Goal: Communication & Community: Answer question/provide support

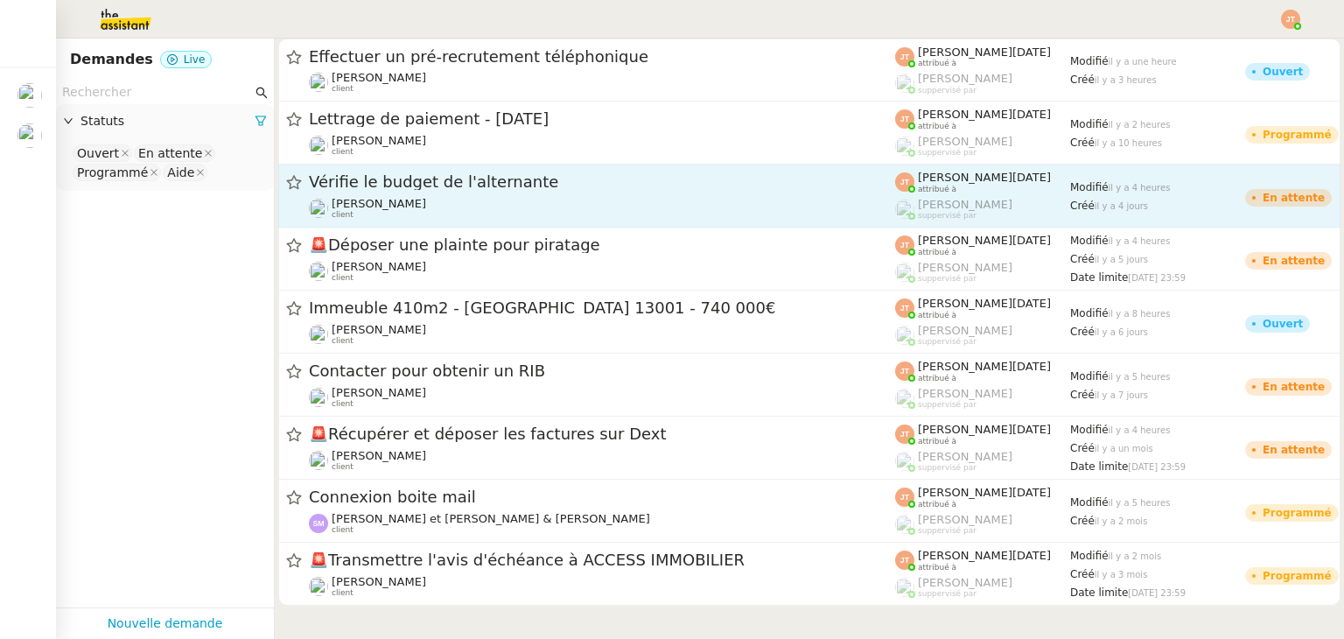
click at [403, 193] on div "Vérifie le budget de l'alternante [PERSON_NAME] client" at bounding box center [602, 195] width 586 height 48
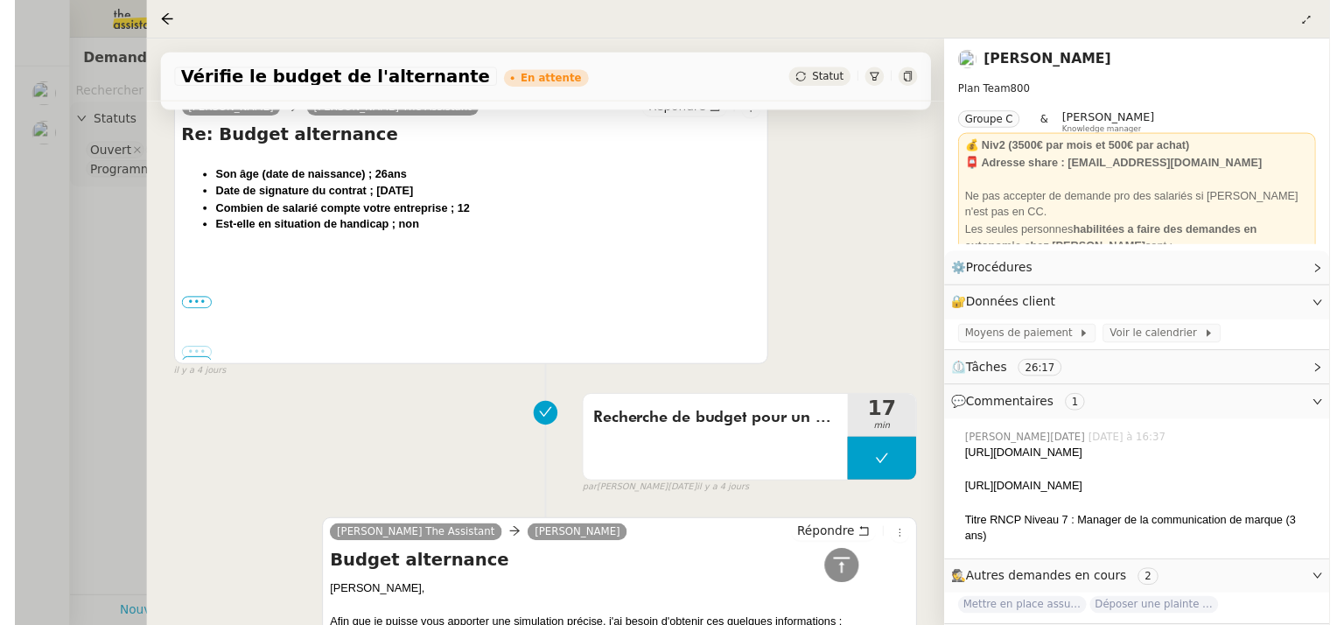
scroll to position [1662, 0]
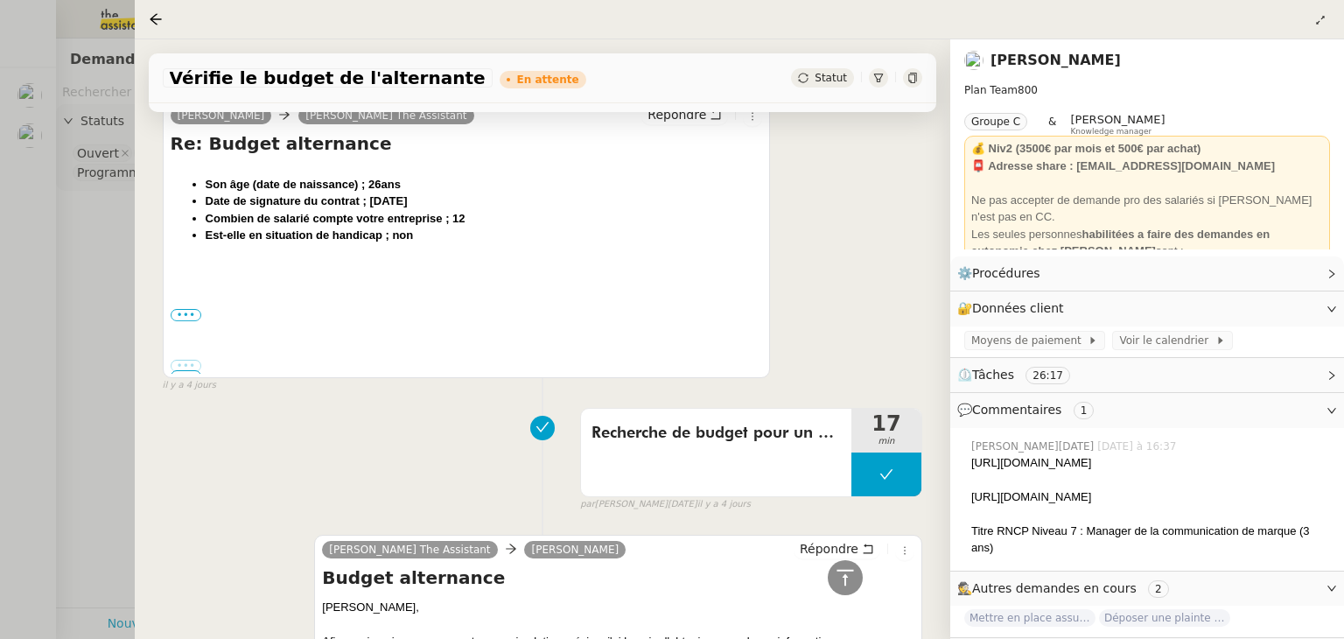
drag, startPoint x: 968, startPoint y: 496, endPoint x: 1319, endPoint y: 500, distance: 350.8
click at [1319, 500] on div "[PERSON_NAME][DATE] [DATE] à 16:37 [URL][DOMAIN_NAME] [URL][DOMAIN_NAME] Titre …" at bounding box center [1147, 497] width 366 height 132
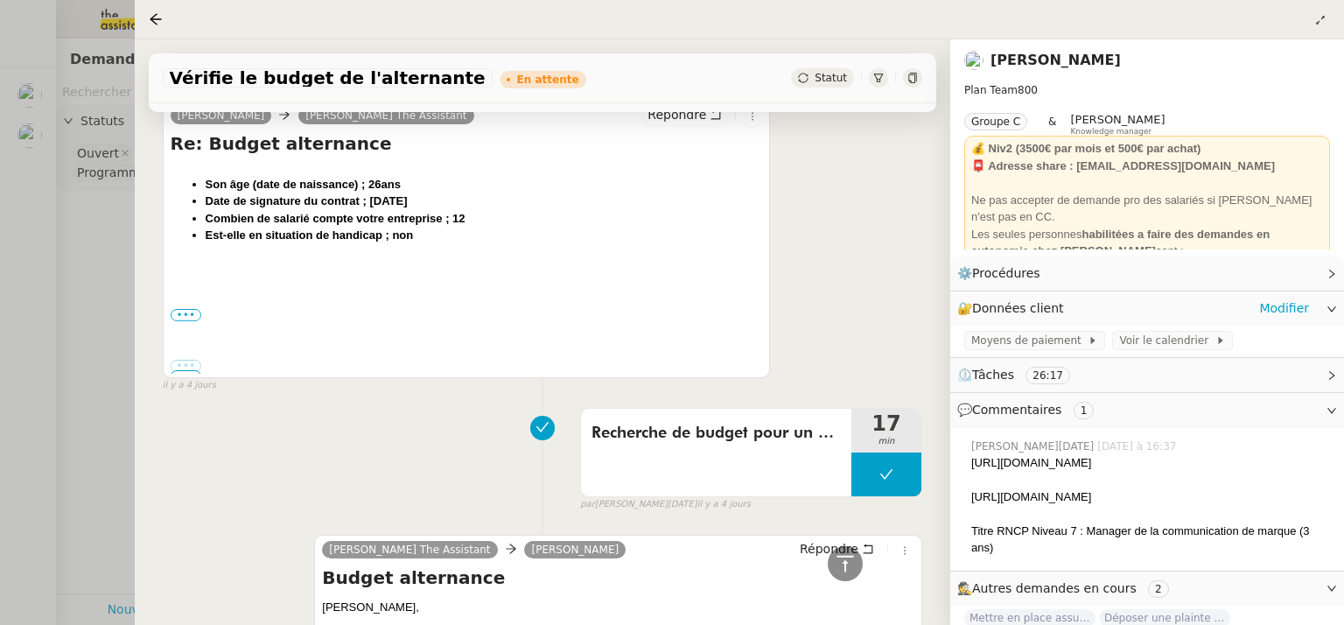
copy div "[URL][DOMAIN_NAME]"
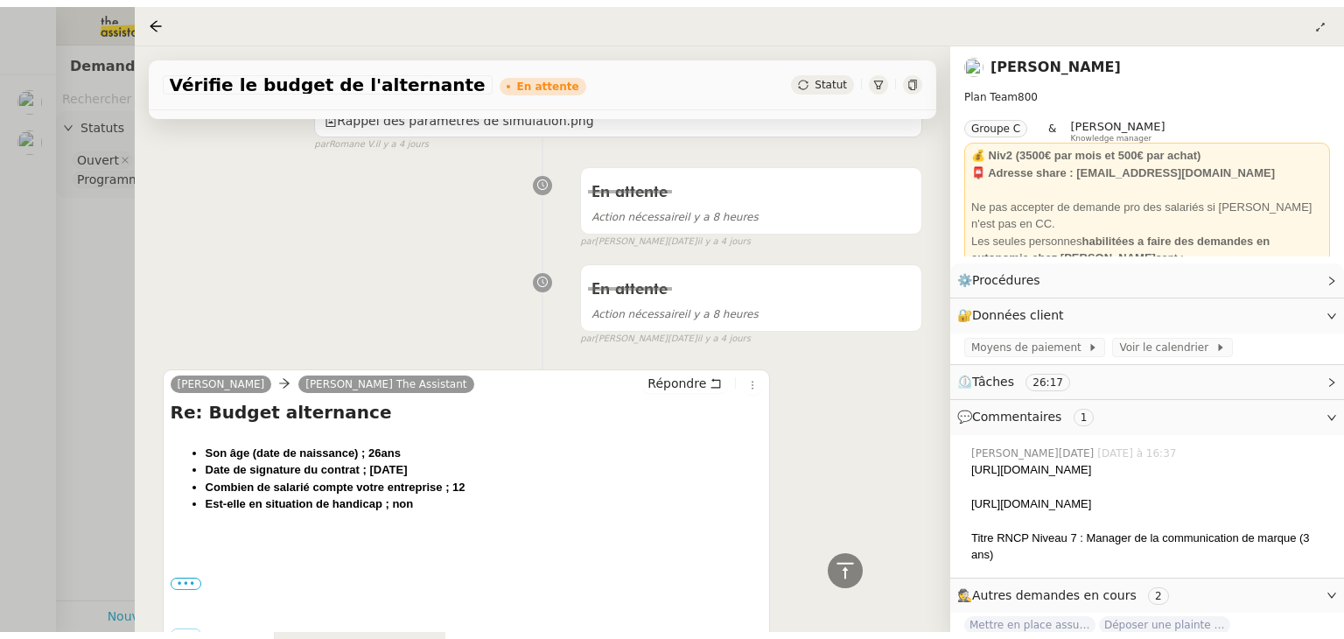
scroll to position [1400, 0]
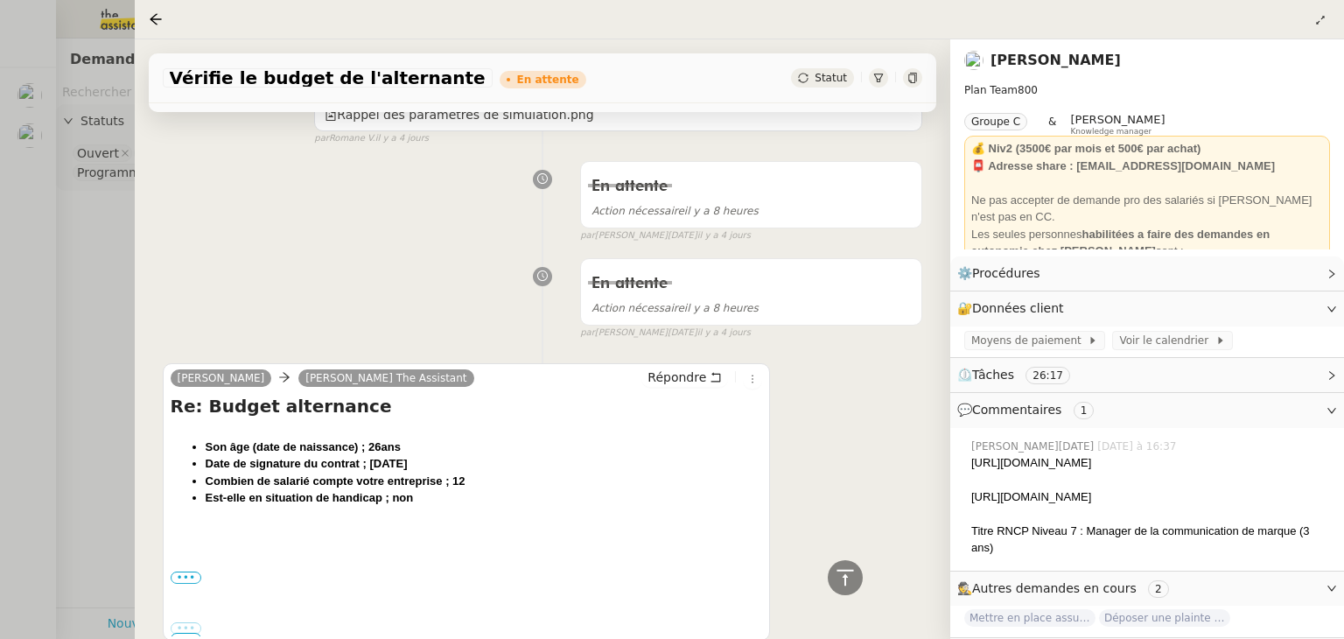
click at [94, 275] on div at bounding box center [672, 319] width 1344 height 639
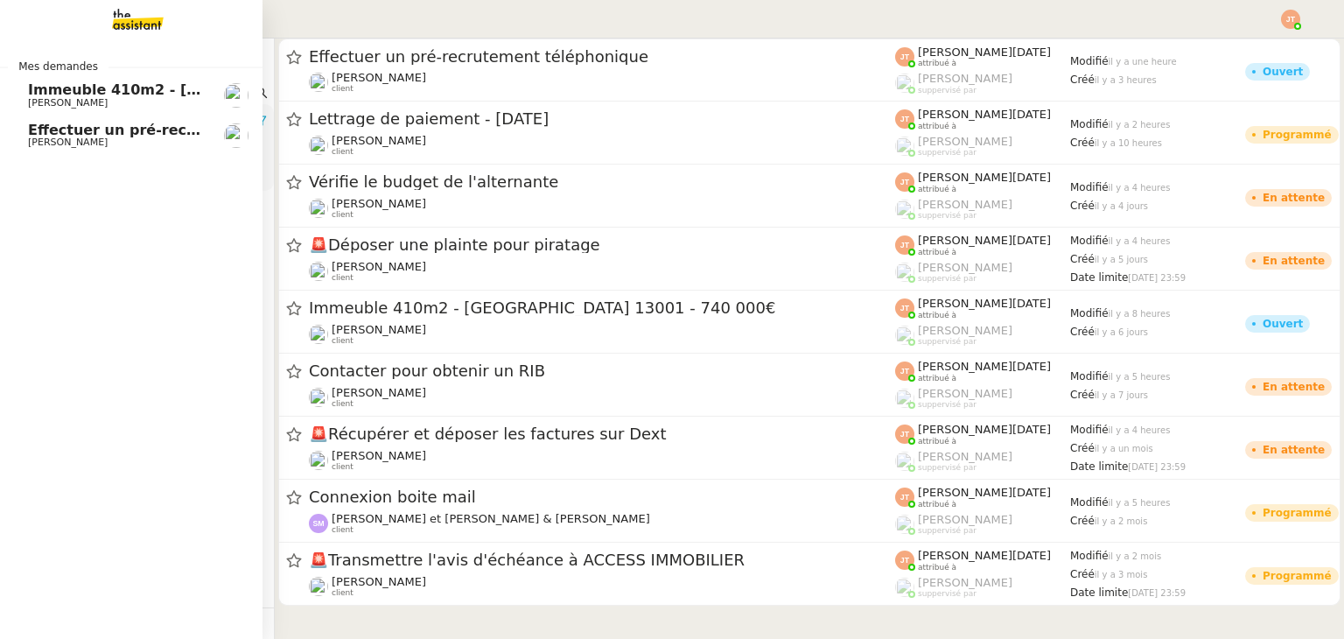
click at [105, 129] on span "Effectuer un pré-recrutement téléphonique" at bounding box center [198, 130] width 341 height 17
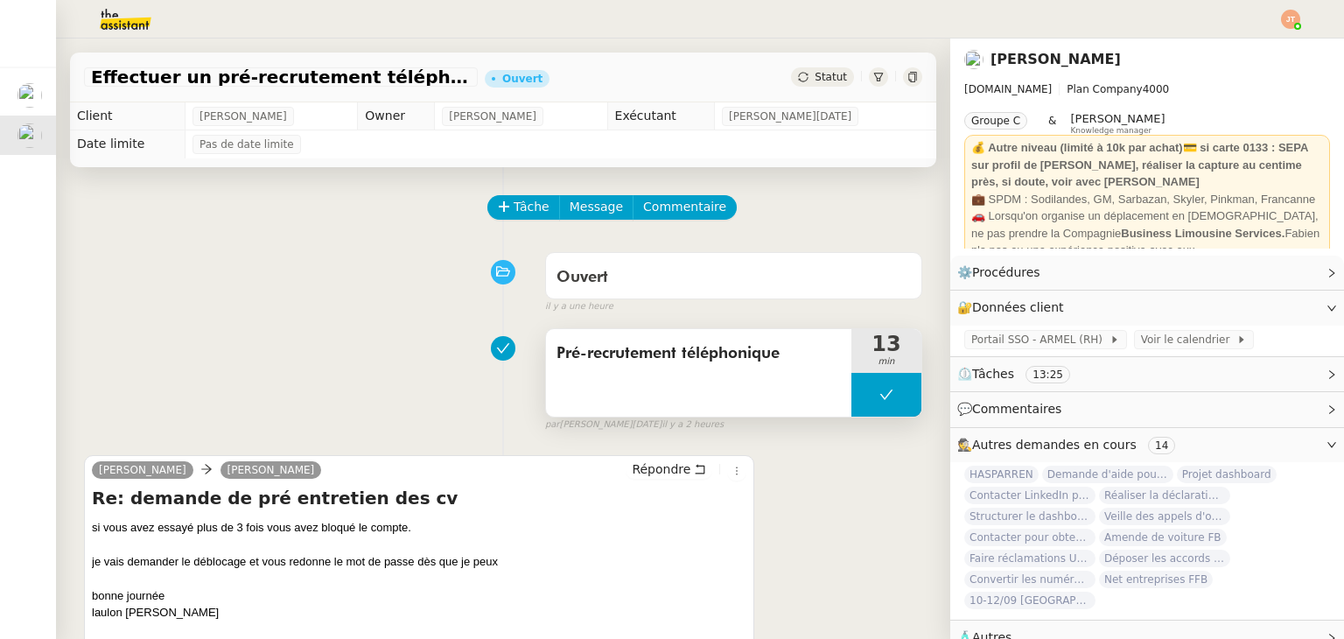
click at [867, 393] on button at bounding box center [886, 395] width 70 height 44
click at [862, 399] on icon at bounding box center [869, 395] width 14 height 14
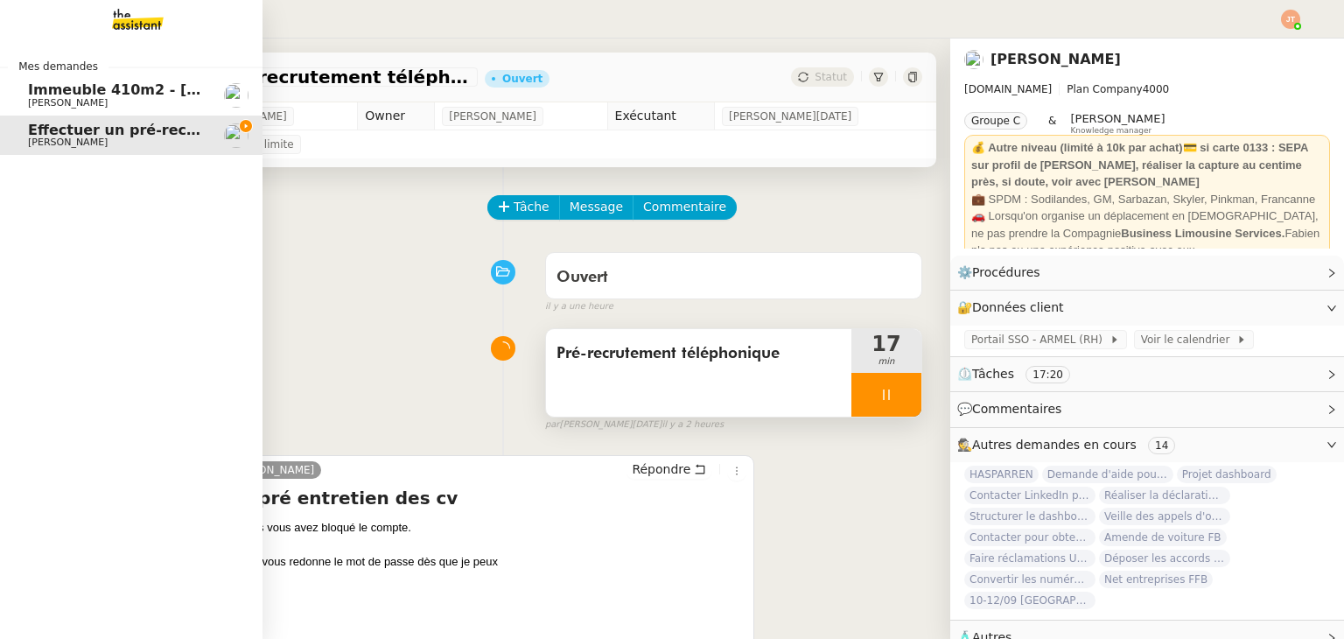
click at [84, 88] on span "Immeuble 410m2 - [GEOGRAPHIC_DATA] 13001 - 740 000€" at bounding box center [257, 89] width 458 height 17
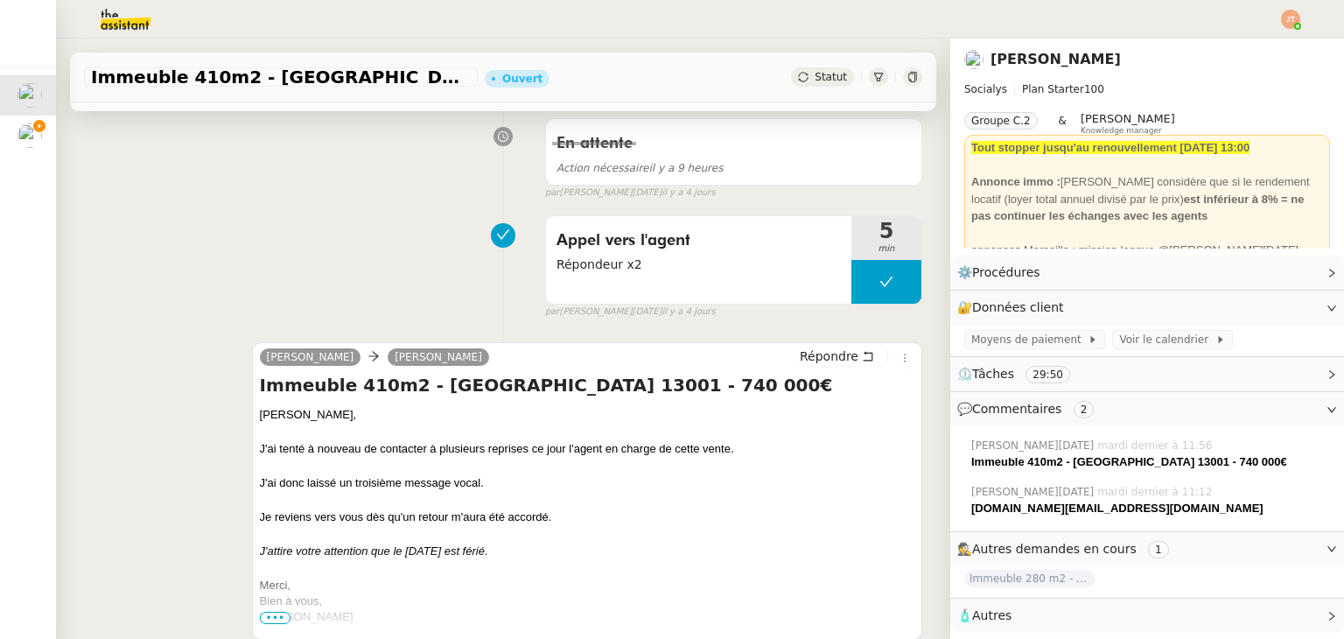
scroll to position [262, 0]
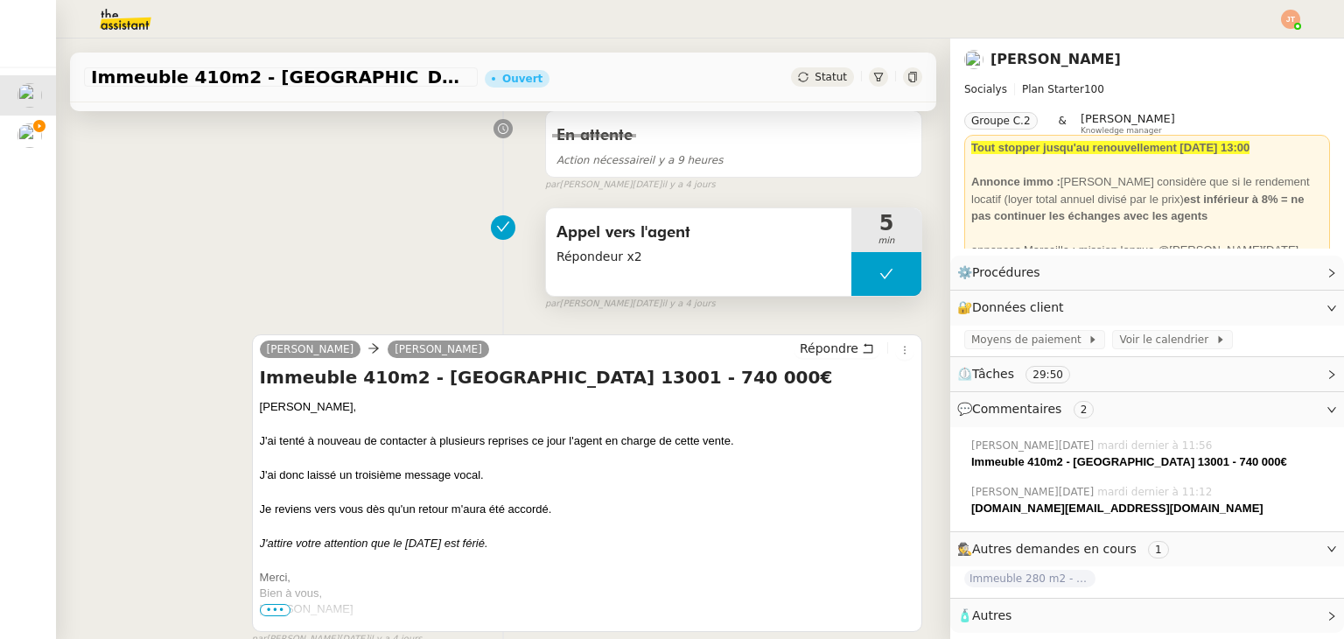
click at [605, 251] on span "Répondeur x2" at bounding box center [698, 257] width 284 height 20
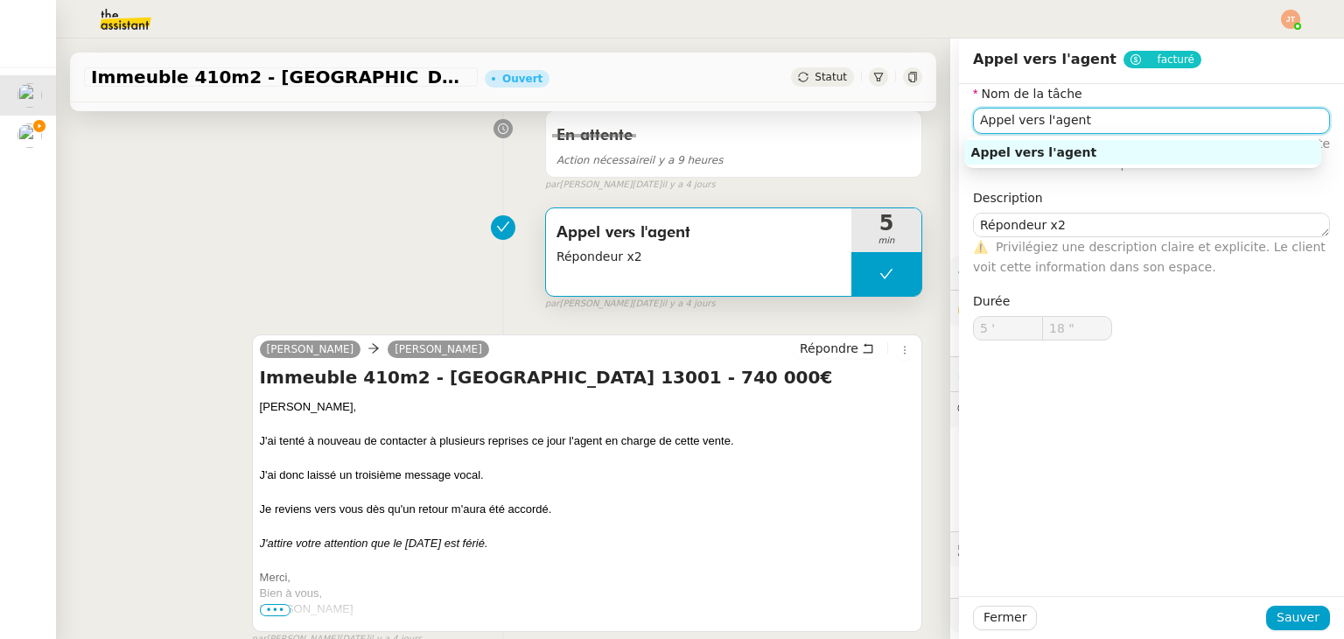
drag, startPoint x: 972, startPoint y: 121, endPoint x: 1095, endPoint y: 121, distance: 123.3
click at [1095, 121] on input "Appel vers l'agent" at bounding box center [1151, 120] width 357 height 25
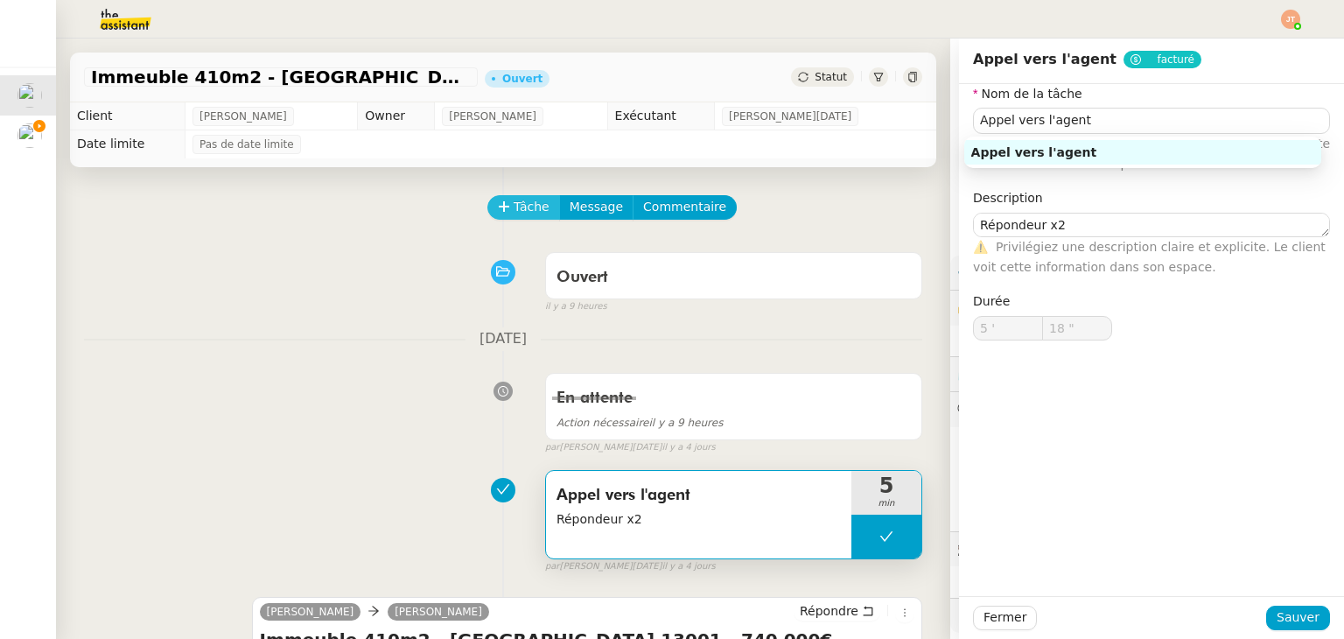
click at [500, 213] on button "Tâche" at bounding box center [523, 207] width 73 height 24
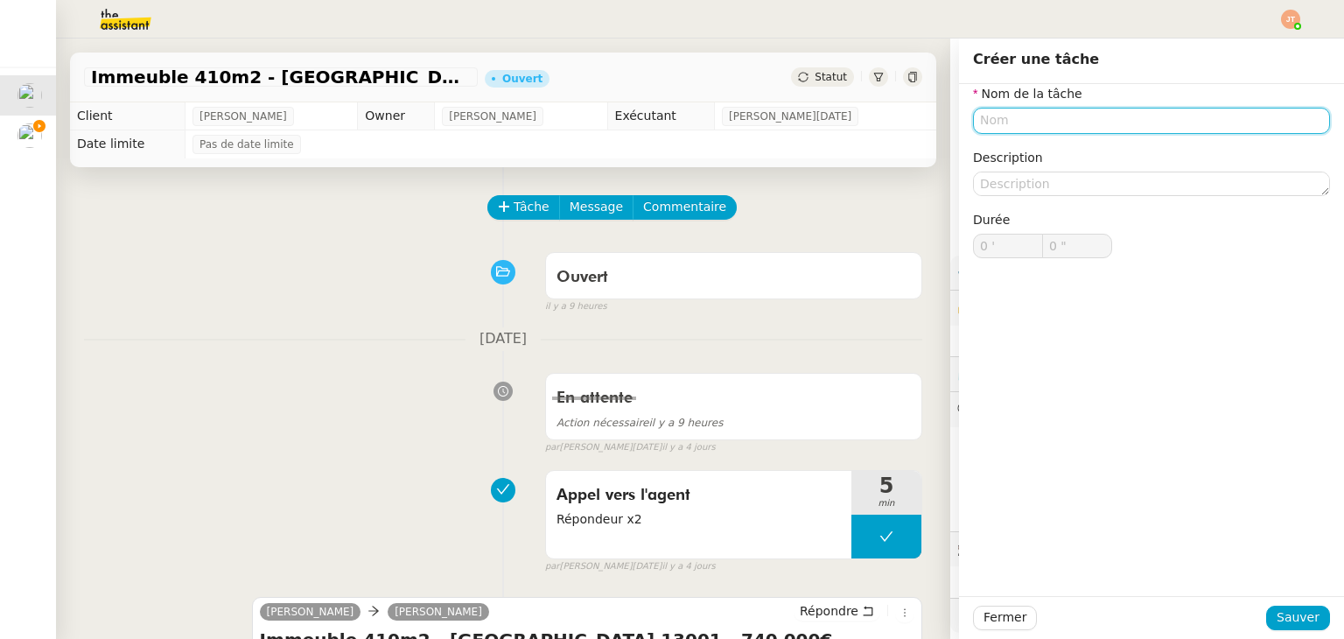
click at [1008, 122] on input "text" at bounding box center [1151, 120] width 357 height 25
paste input "Appel vers l'agent"
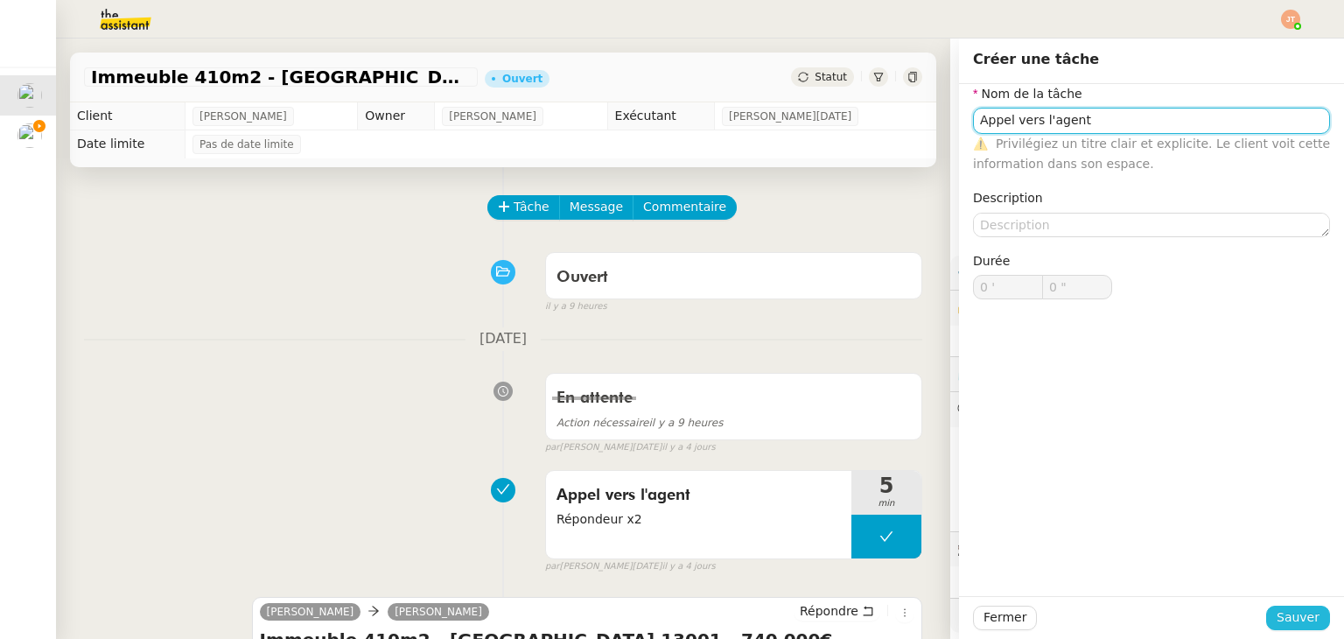
type input "Appel vers l'agent"
click at [1295, 618] on span "Sauver" at bounding box center [1297, 617] width 43 height 20
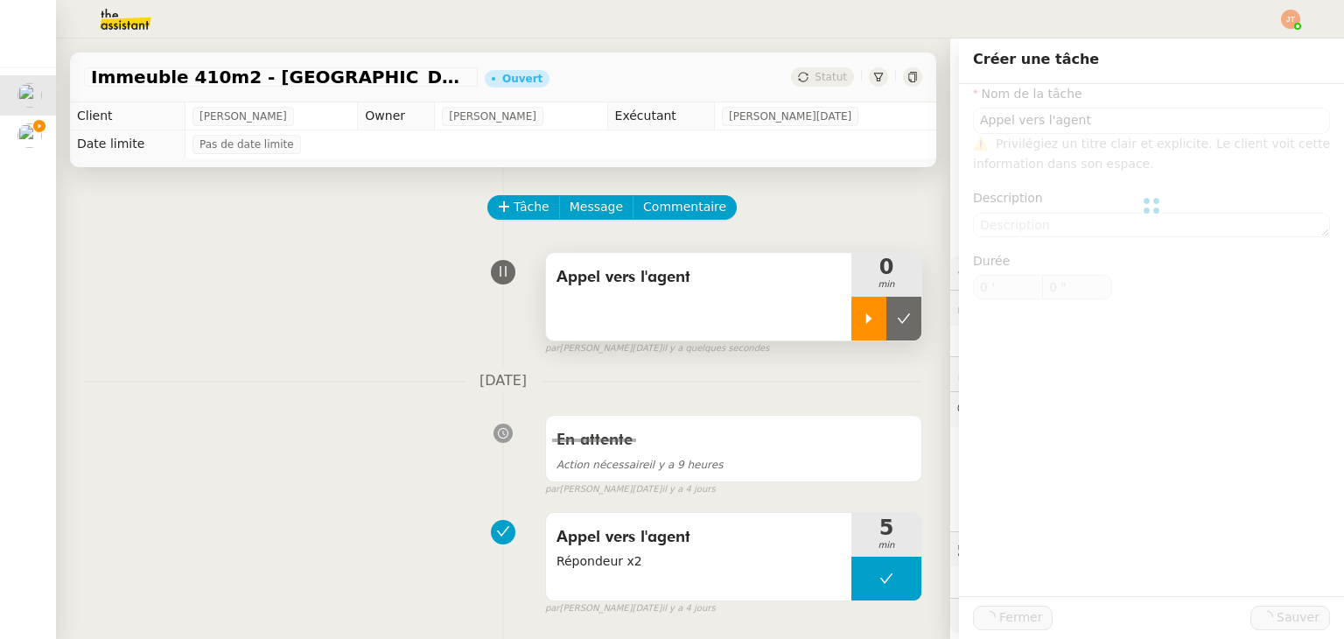
click at [851, 305] on div at bounding box center [868, 319] width 35 height 44
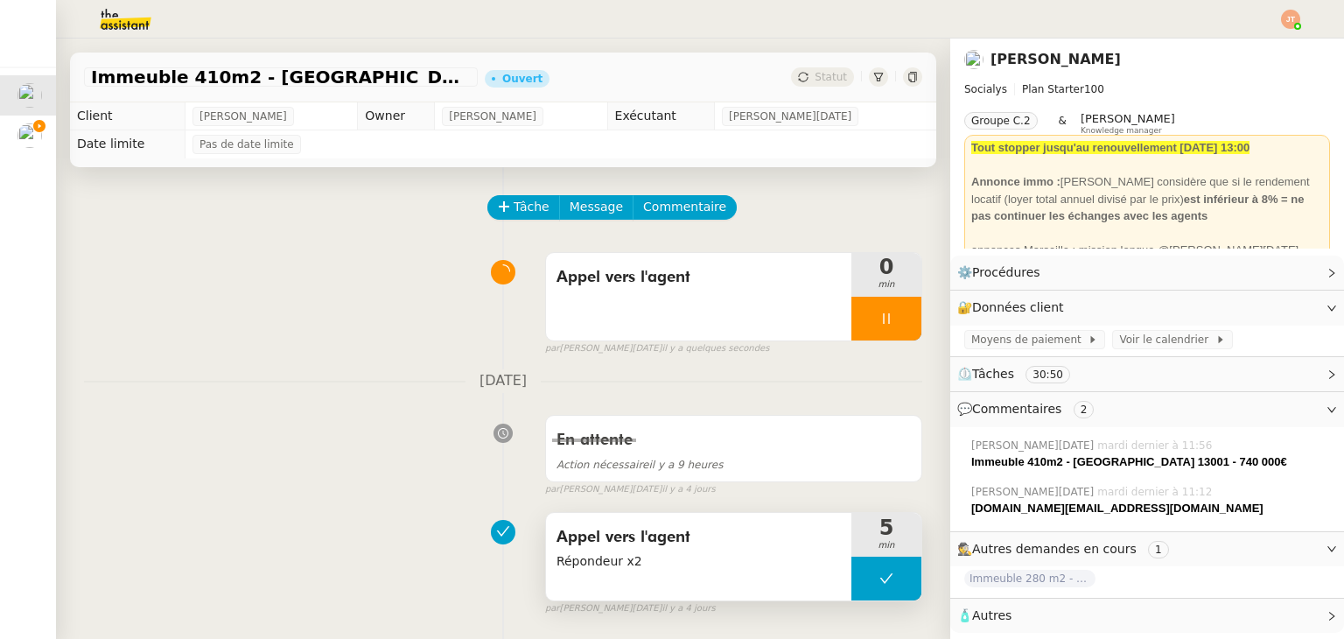
click at [706, 557] on span "Répondeur x2" at bounding box center [698, 561] width 284 height 20
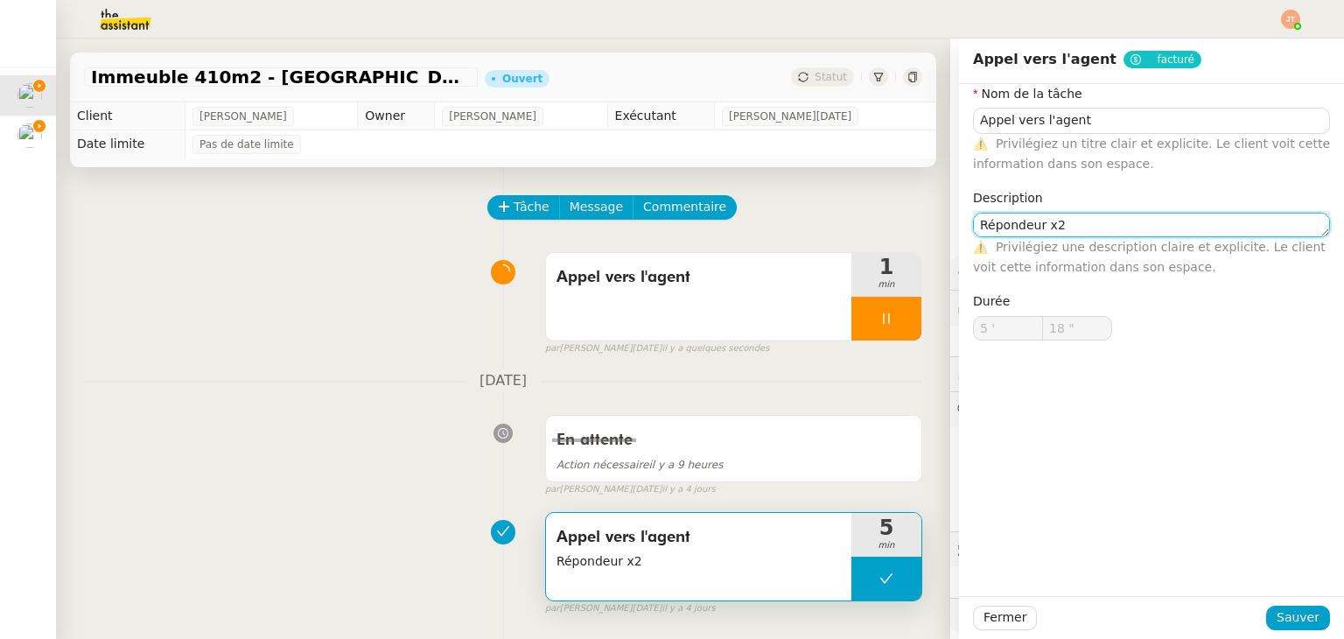
drag, startPoint x: 1053, startPoint y: 221, endPoint x: 952, endPoint y: 225, distance: 101.5
click at [959, 225] on div "Nom de la tâche Appel vers l'agent ⚠️ Privilégiez un titre clair et explicite. …" at bounding box center [1151, 226] width 385 height 284
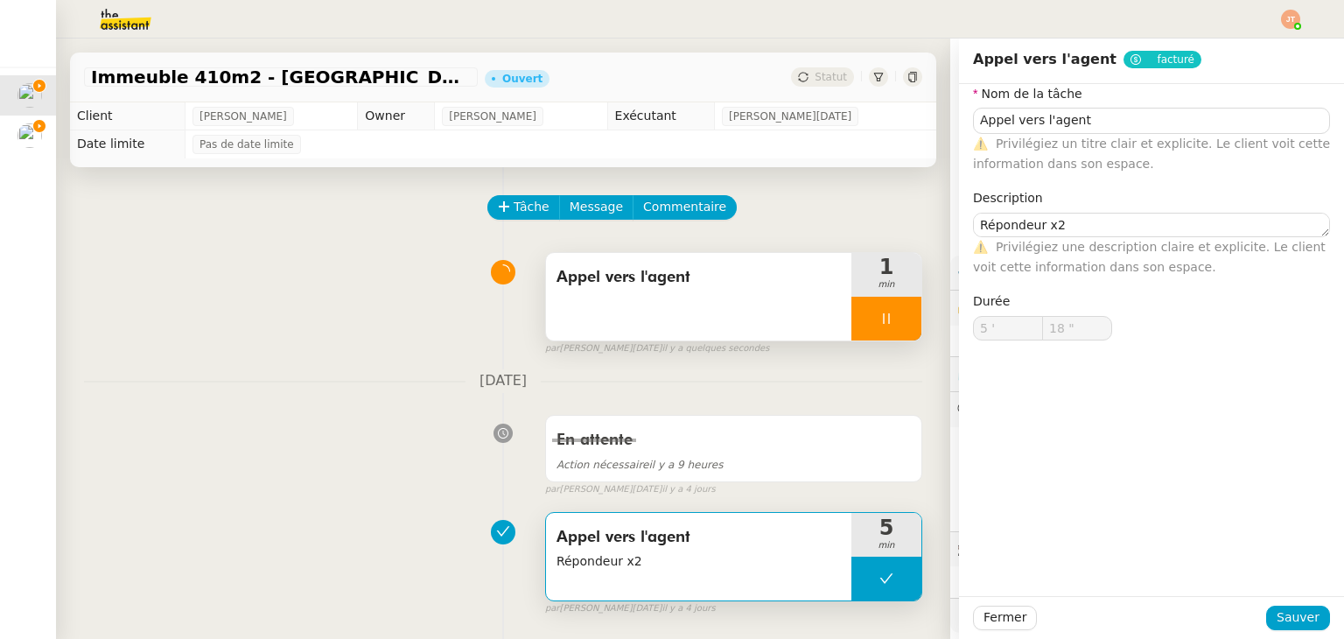
click at [654, 283] on span "Appel vers l'agent" at bounding box center [698, 277] width 284 height 26
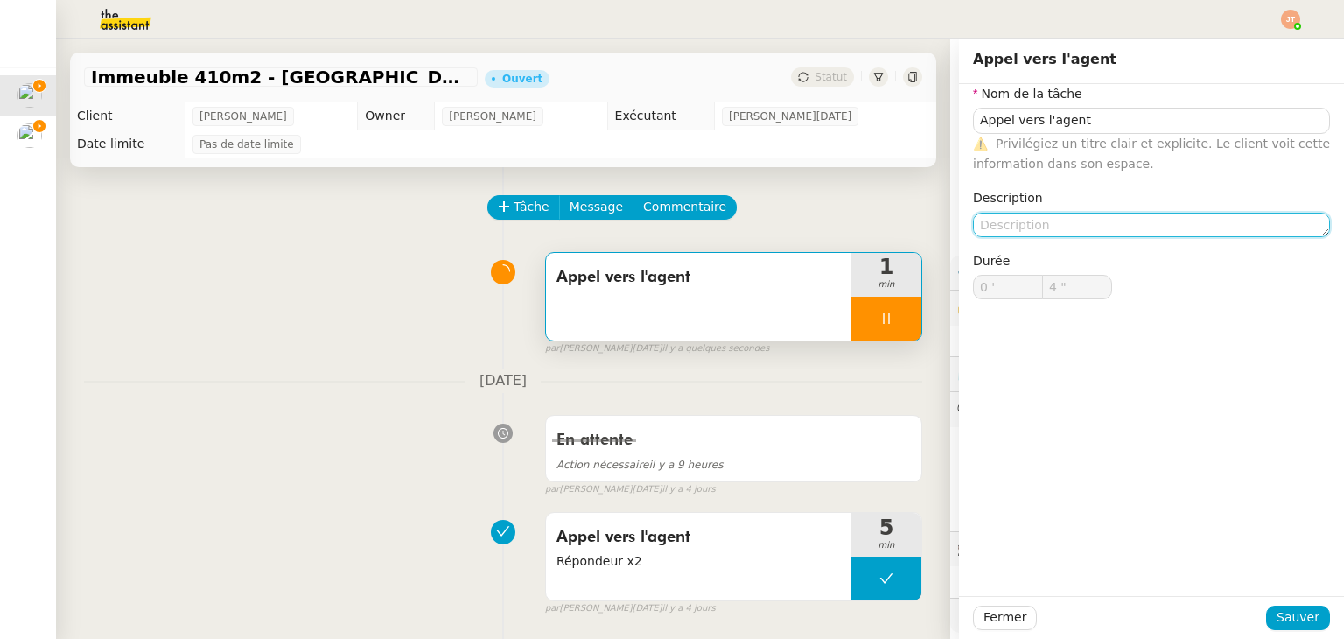
click at [991, 227] on textarea at bounding box center [1151, 225] width 357 height 24
paste textarea "Répondeur x2"
type textarea "Répondeur x2"
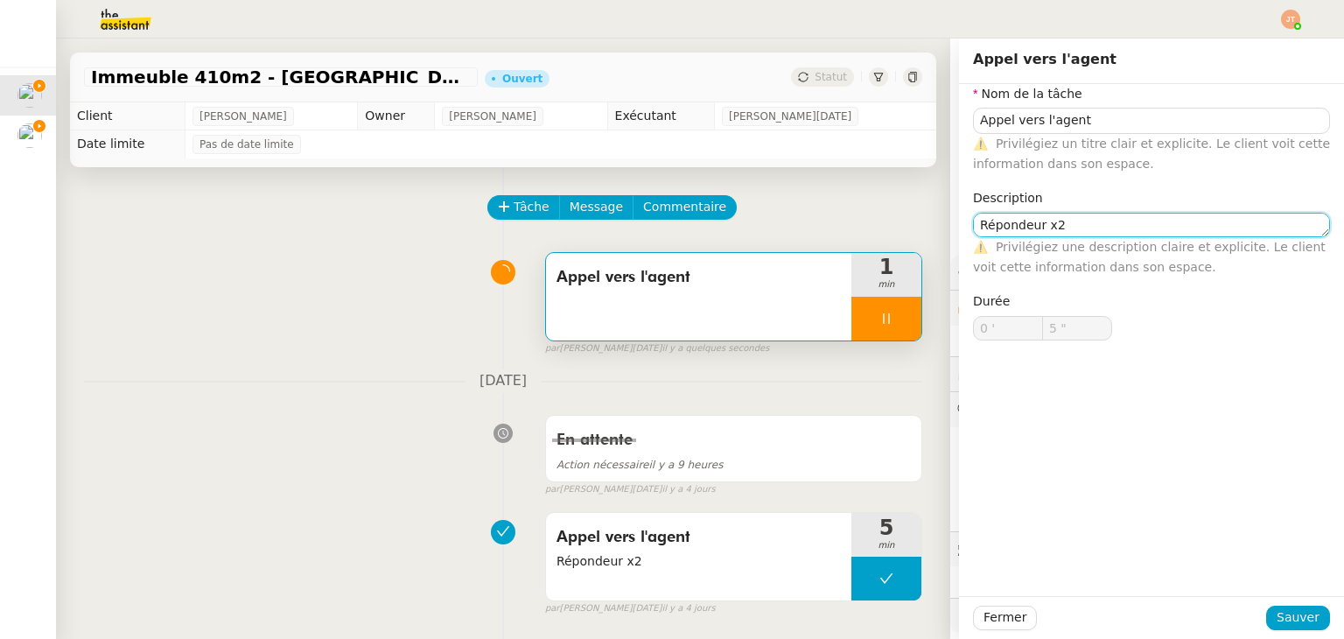
click at [1050, 225] on textarea "Répondeur x2" at bounding box center [1151, 225] width 357 height 24
type input "6 ""
type textarea "Répondeur x"
type input "7 ""
type textarea "Répondeur x1"
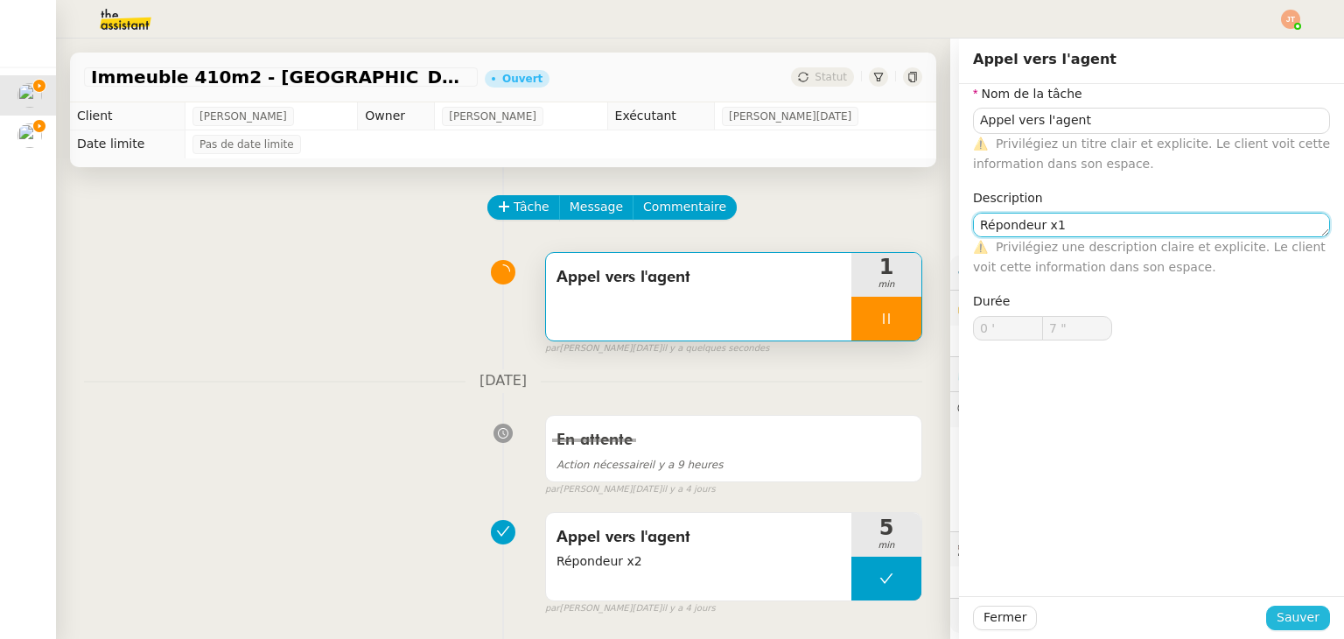
type input "8 ""
type textarea "Répondeur x1"
click at [1281, 615] on span "Sauver" at bounding box center [1297, 617] width 43 height 20
type input "9 ""
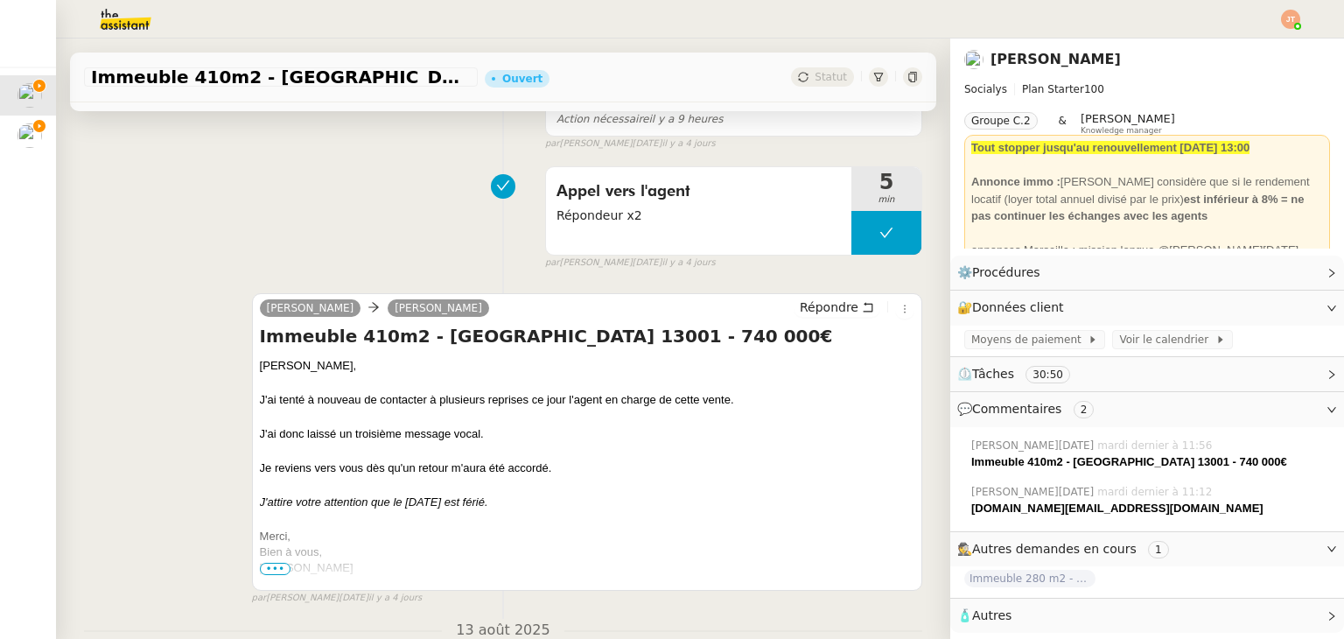
scroll to position [350, 0]
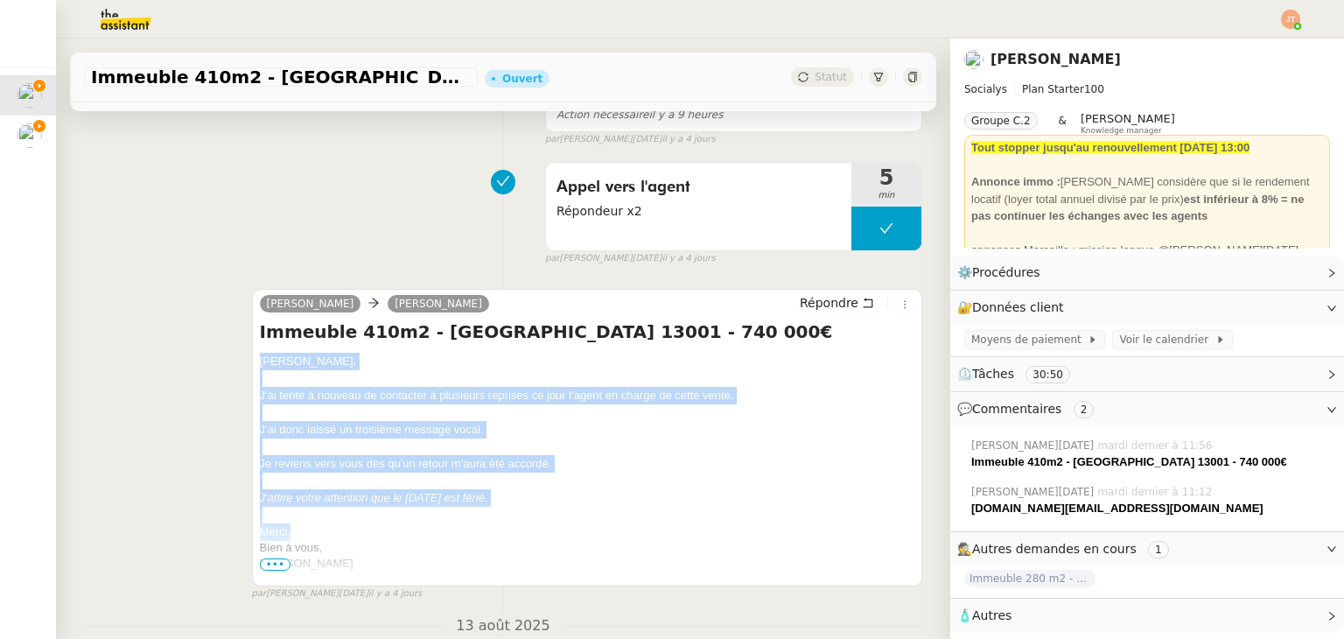
drag, startPoint x: 256, startPoint y: 363, endPoint x: 327, endPoint y: 524, distance: 175.9
copy div "[PERSON_NAME], J'ai tenté à nouveau de contacter à plusieurs reprises ce jour l…"
click at [809, 304] on span "Répondre" at bounding box center [829, 302] width 59 height 17
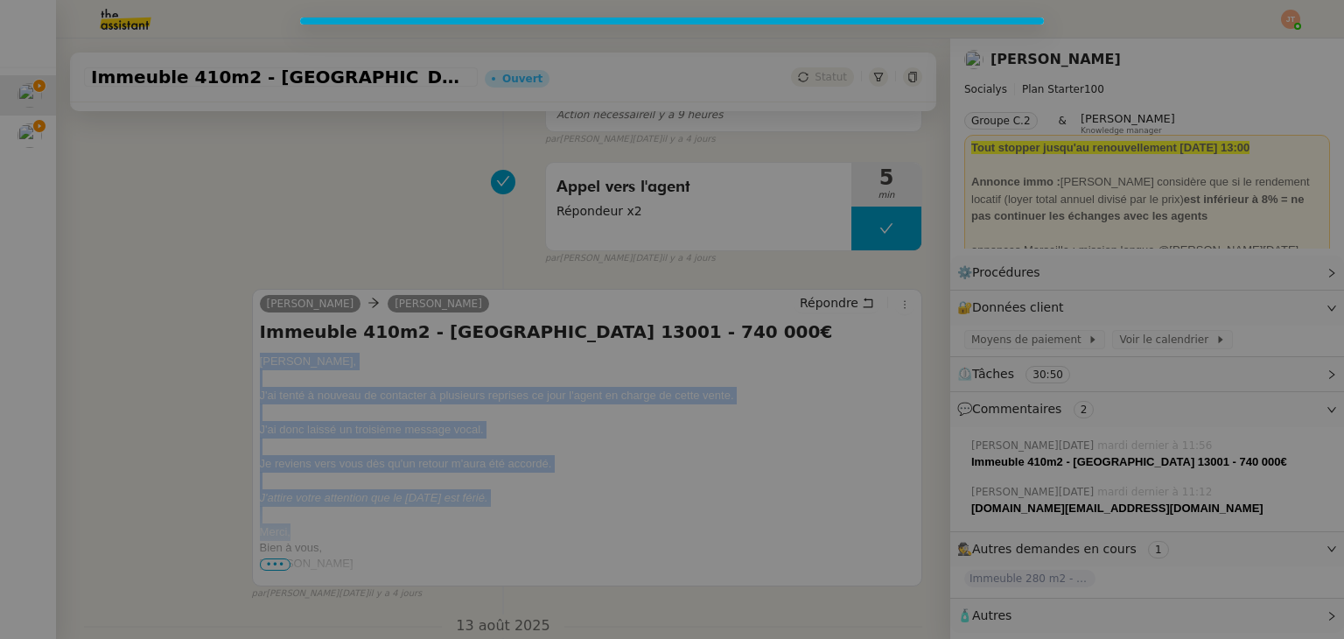
scroll to position [484, 0]
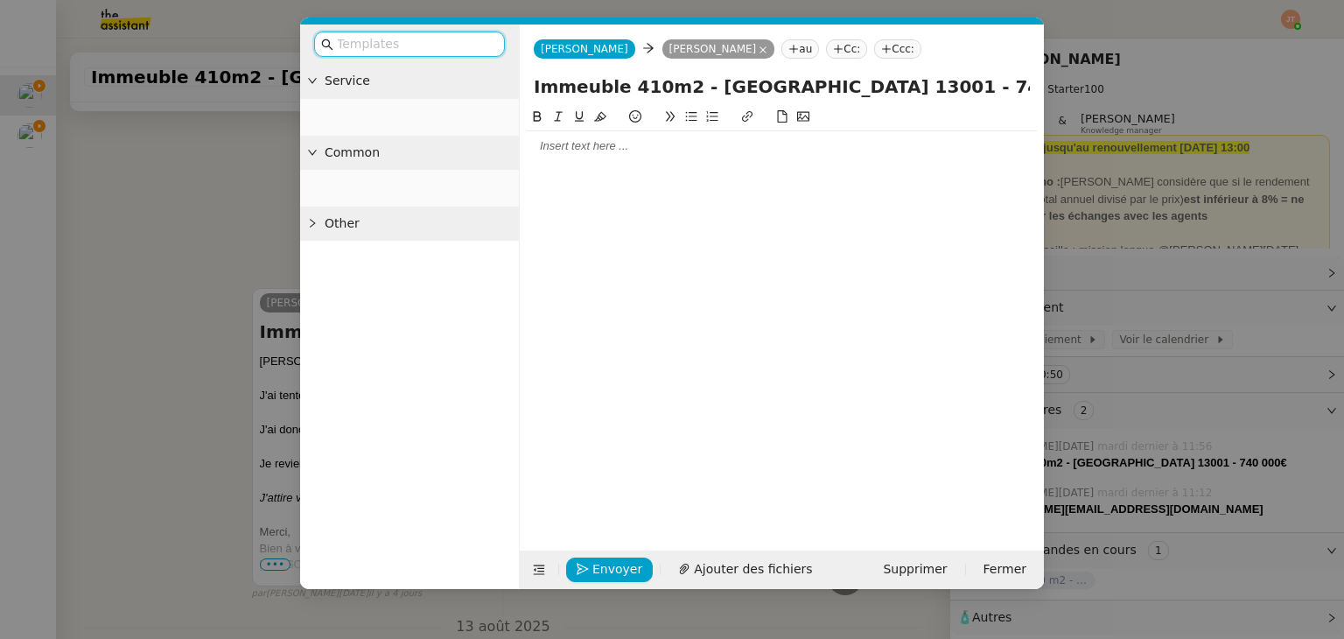
click at [565, 148] on div at bounding box center [782, 146] width 510 height 16
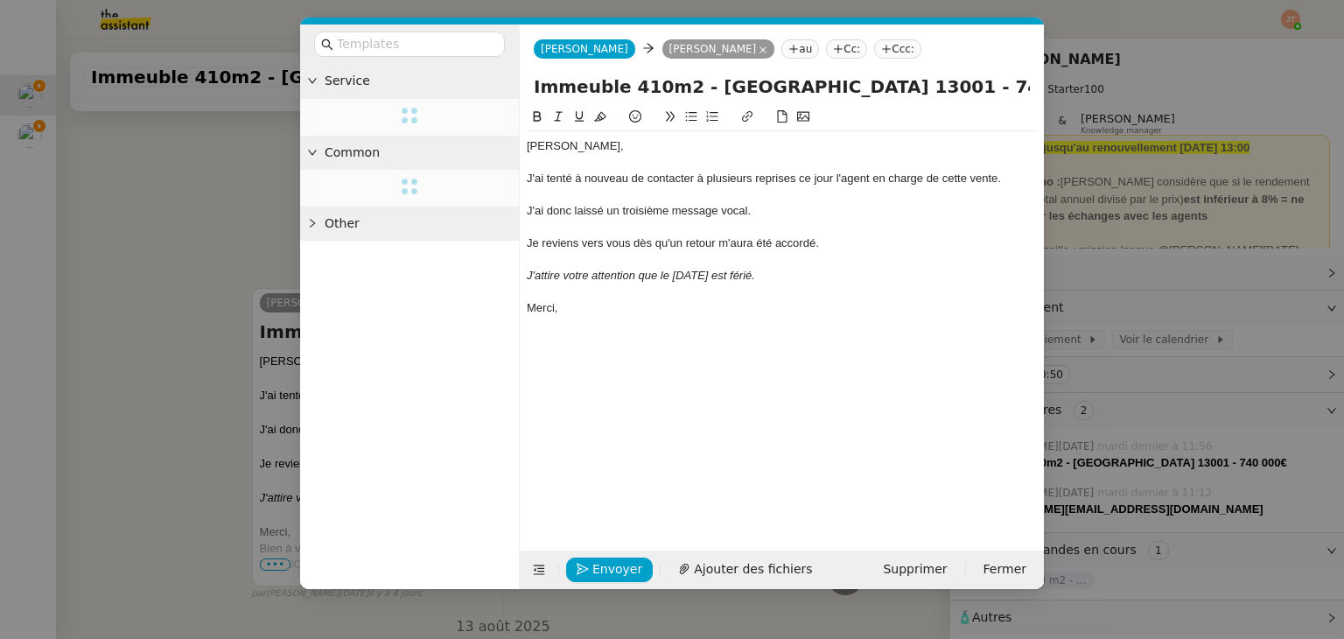
scroll to position [672, 0]
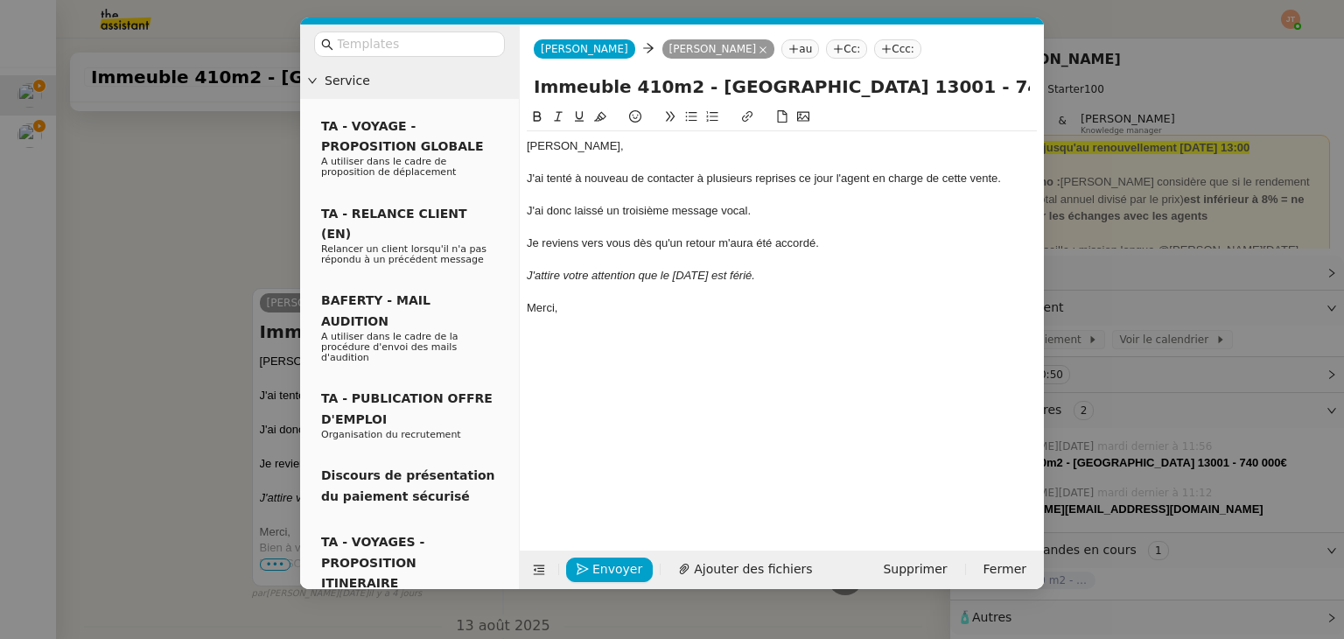
click at [534, 165] on div at bounding box center [782, 163] width 510 height 16
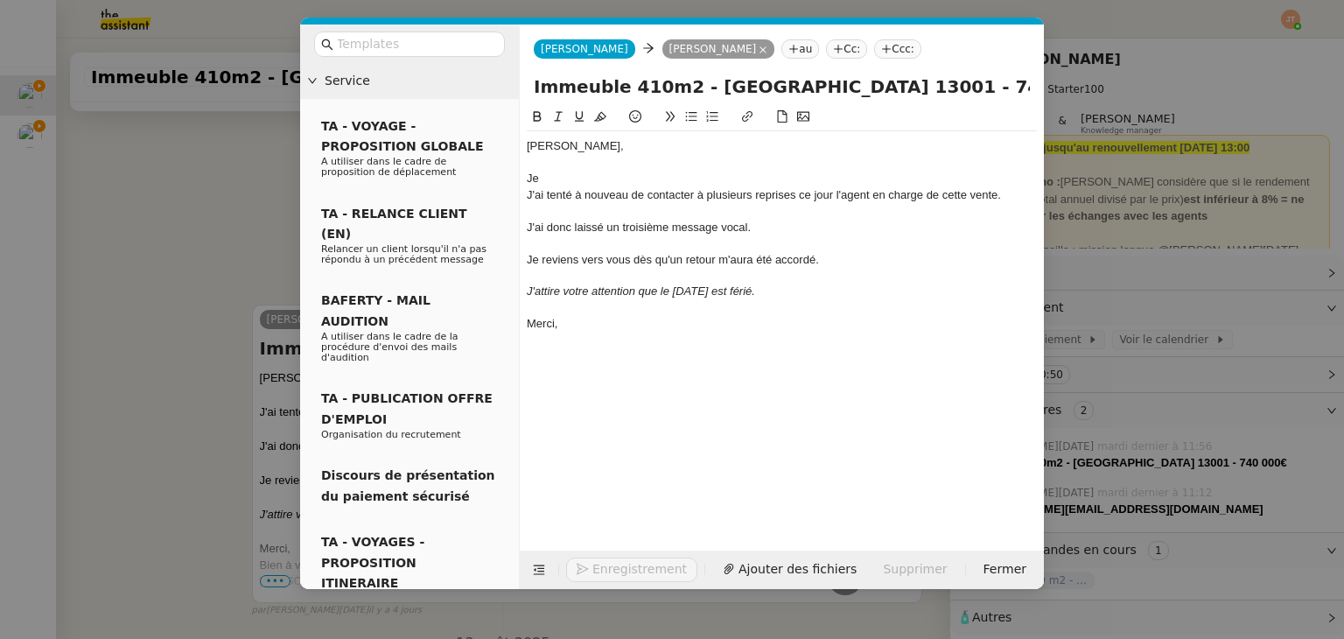
scroll to position [689, 0]
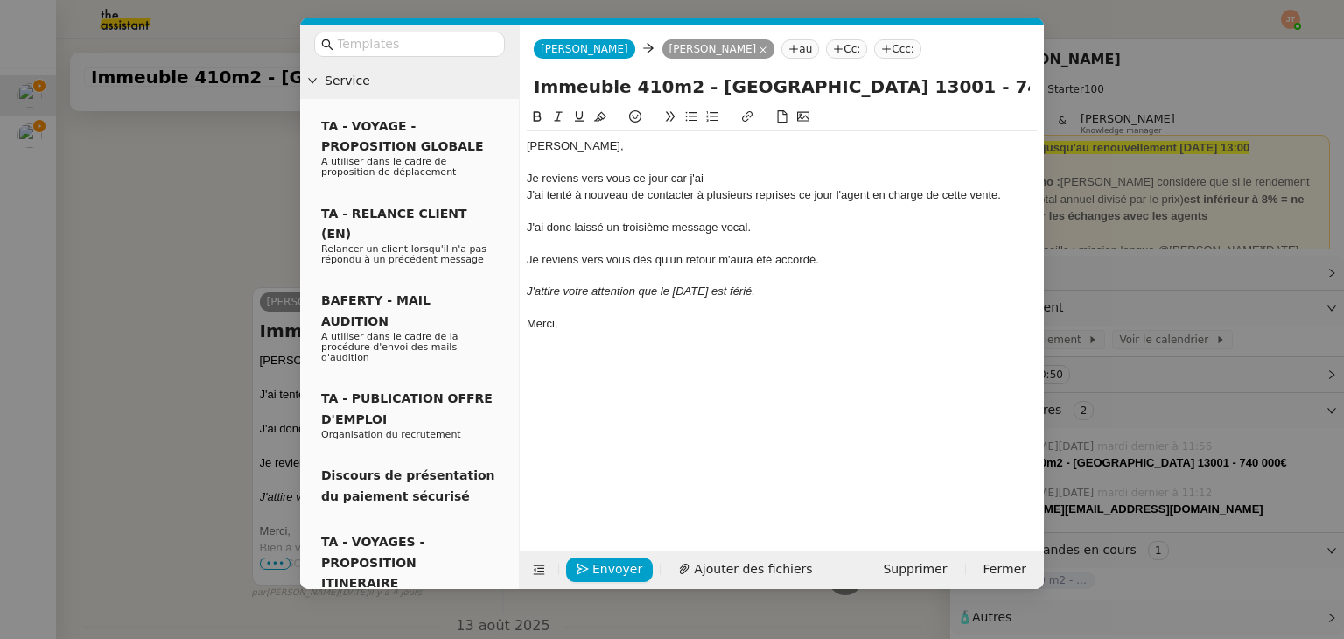
click at [545, 192] on div "J'ai tenté à nouveau de contacter à plusieurs reprises ce jour l'agent en charg…" at bounding box center [782, 195] width 510 height 16
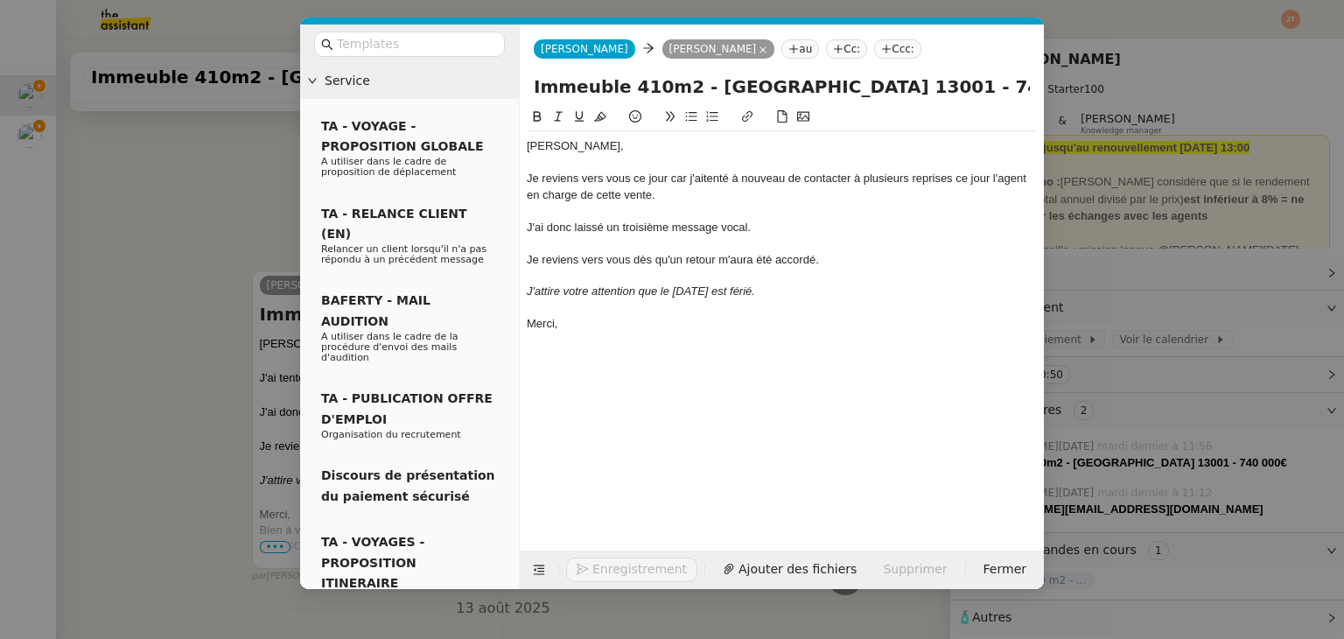
scroll to position [672, 0]
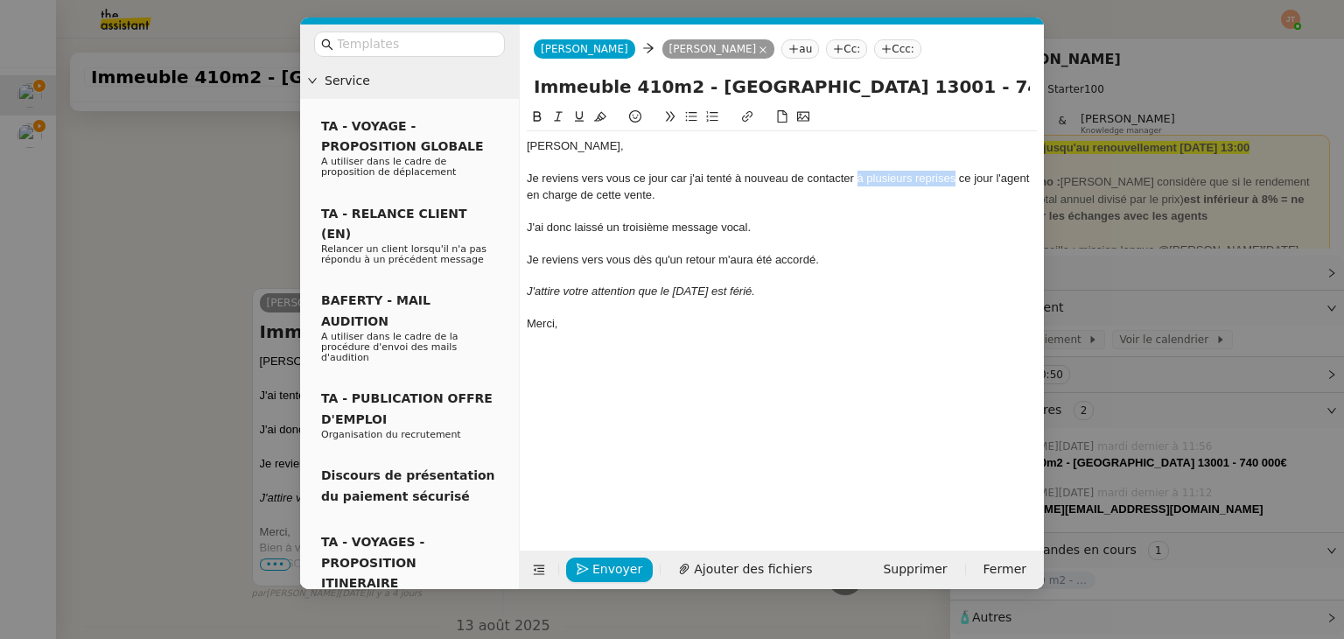
drag, startPoint x: 956, startPoint y: 183, endPoint x: 856, endPoint y: 183, distance: 99.7
click at [856, 183] on div "Je reviens vers vous ce jour car j'ai tenté à nouveau de contacter à plusieurs …" at bounding box center [782, 187] width 510 height 32
drag, startPoint x: 815, startPoint y: 288, endPoint x: 555, endPoint y: 234, distance: 265.2
click at [555, 234] on div "[PERSON_NAME], Je reviens vers vous ce jour car j'ai tenté à nouveau de contact…" at bounding box center [782, 234] width 510 height 207
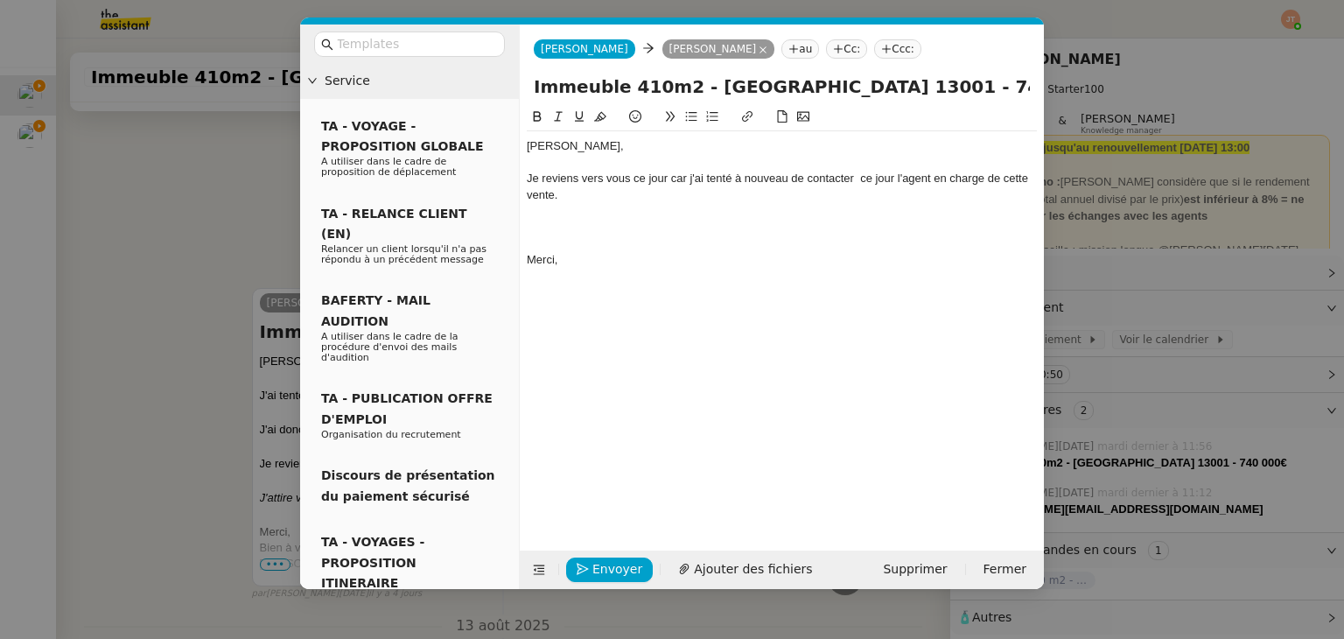
scroll to position [604, 0]
click at [692, 117] on icon at bounding box center [691, 116] width 12 height 12
click at [615, 260] on div "Merci," at bounding box center [782, 260] width 510 height 16
click at [681, 182] on div "Je reviens vers vous ce jour car j'ai tenté à nouveau de contacter ce jour l'ag…" at bounding box center [782, 187] width 510 height 32
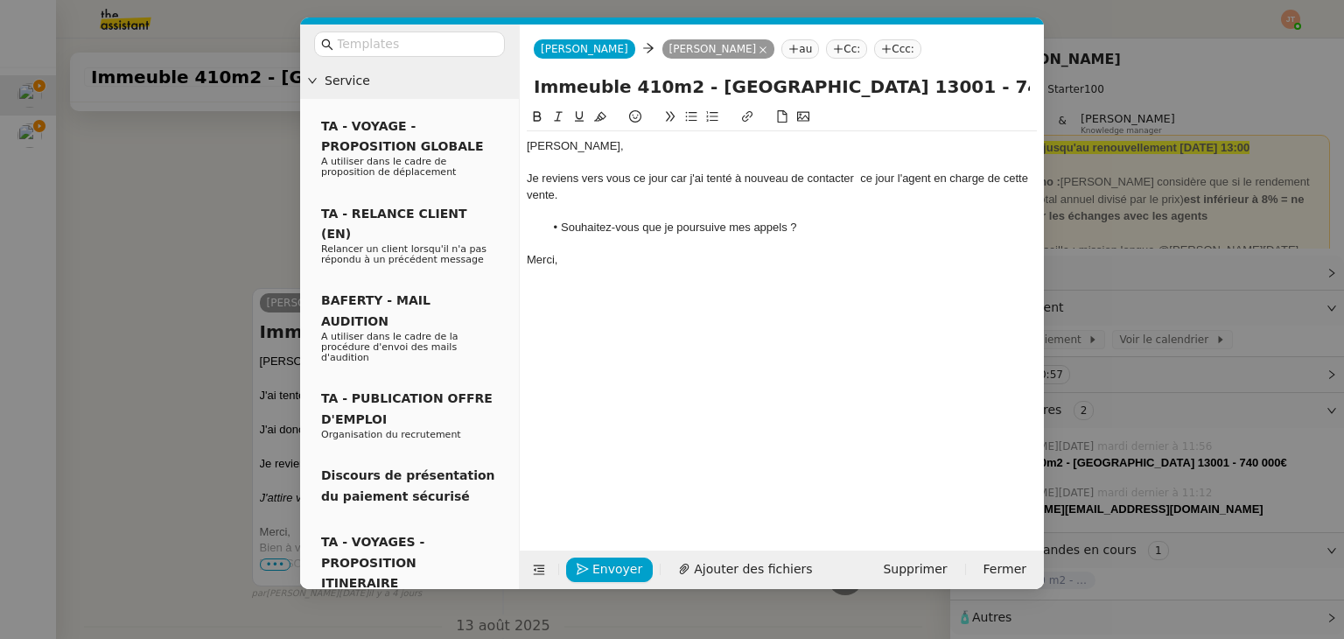
click at [0, 0] on lt-span ", car" at bounding box center [0, 0] width 0 height 0
click at [632, 261] on div "Merci," at bounding box center [782, 260] width 510 height 16
click at [100, 275] on nz-modal-container "Service TA - VOYAGE - PROPOSITION GLOBALE A utiliser dans le cadre de propositi…" at bounding box center [672, 319] width 1344 height 639
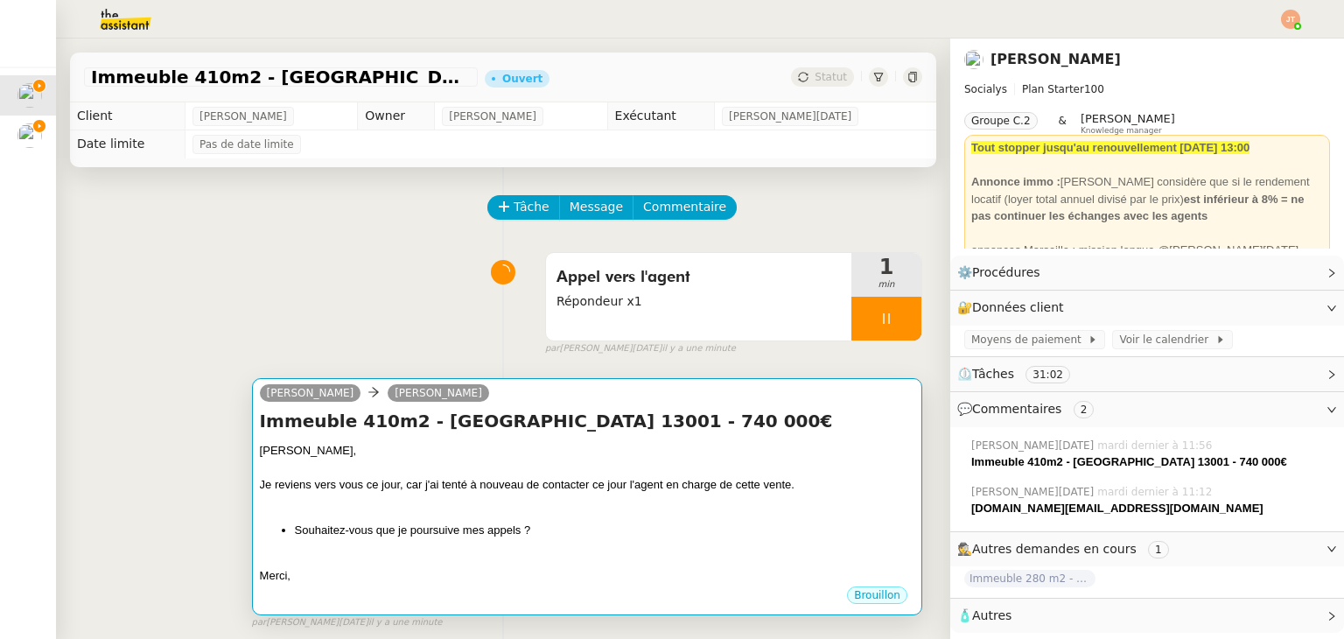
scroll to position [0, 0]
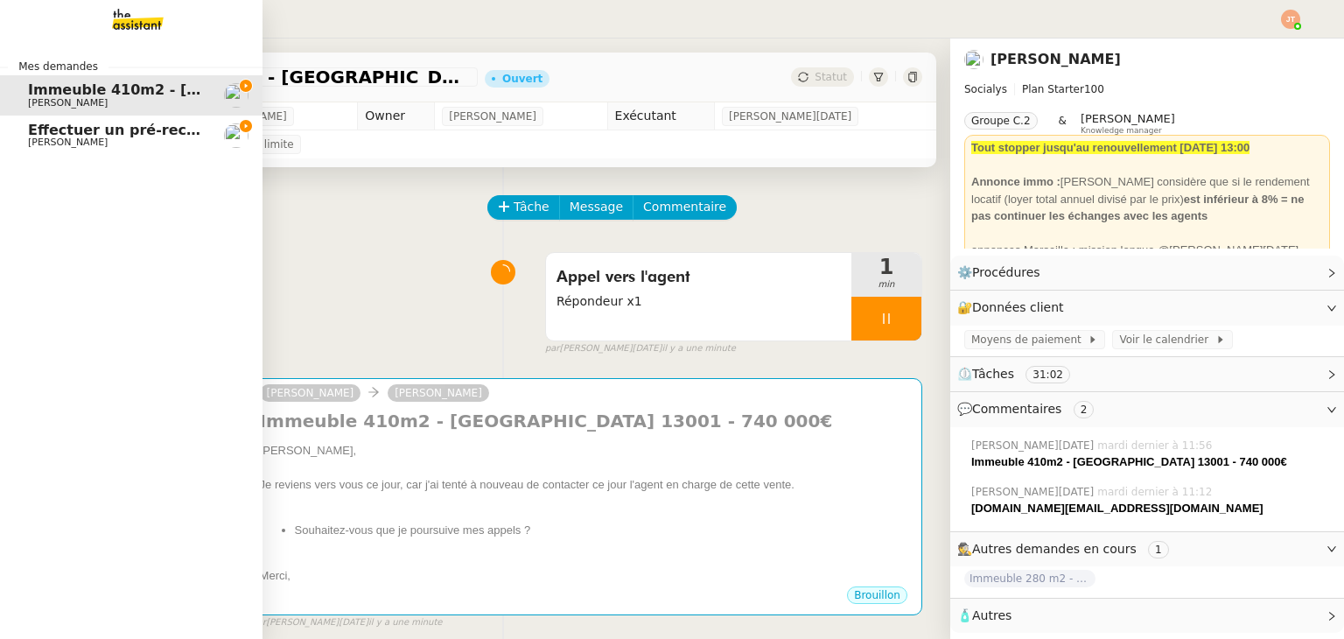
click at [39, 148] on link "Effectuer un pré-recrutement téléphonique [PERSON_NAME]" at bounding box center [131, 135] width 262 height 40
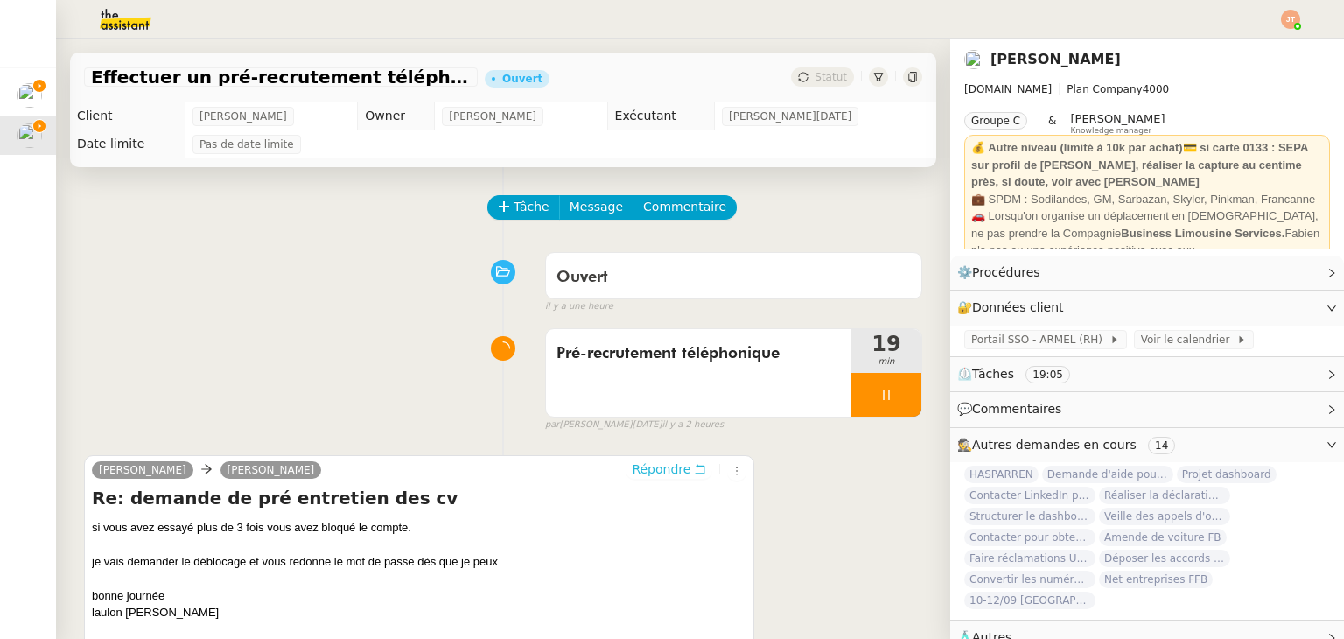
click at [641, 473] on span "Répondre" at bounding box center [661, 468] width 59 height 17
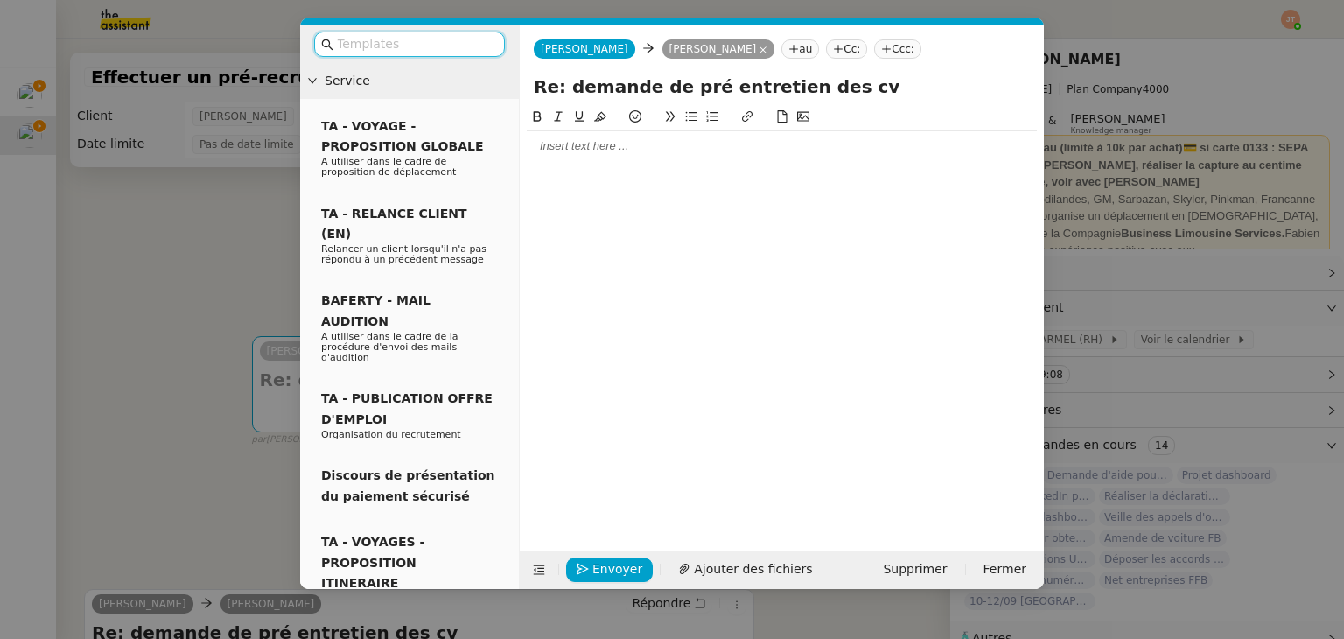
click at [592, 154] on div at bounding box center [782, 146] width 510 height 16
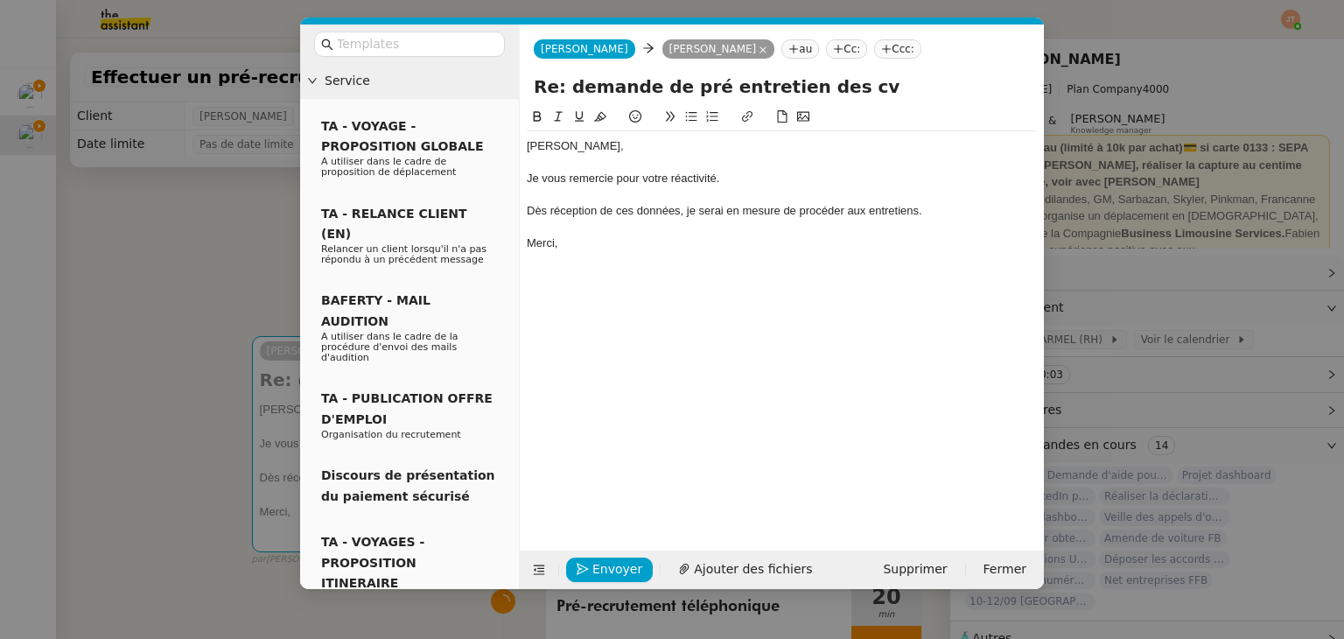
click at [590, 252] on div "[PERSON_NAME], Je vous remercie pour votre réactivité. Dès réception de ces don…" at bounding box center [782, 194] width 510 height 127
click at [176, 227] on nz-modal-container "Service TA - VOYAGE - PROPOSITION GLOBALE A utiliser dans le cadre de propositi…" at bounding box center [672, 319] width 1344 height 639
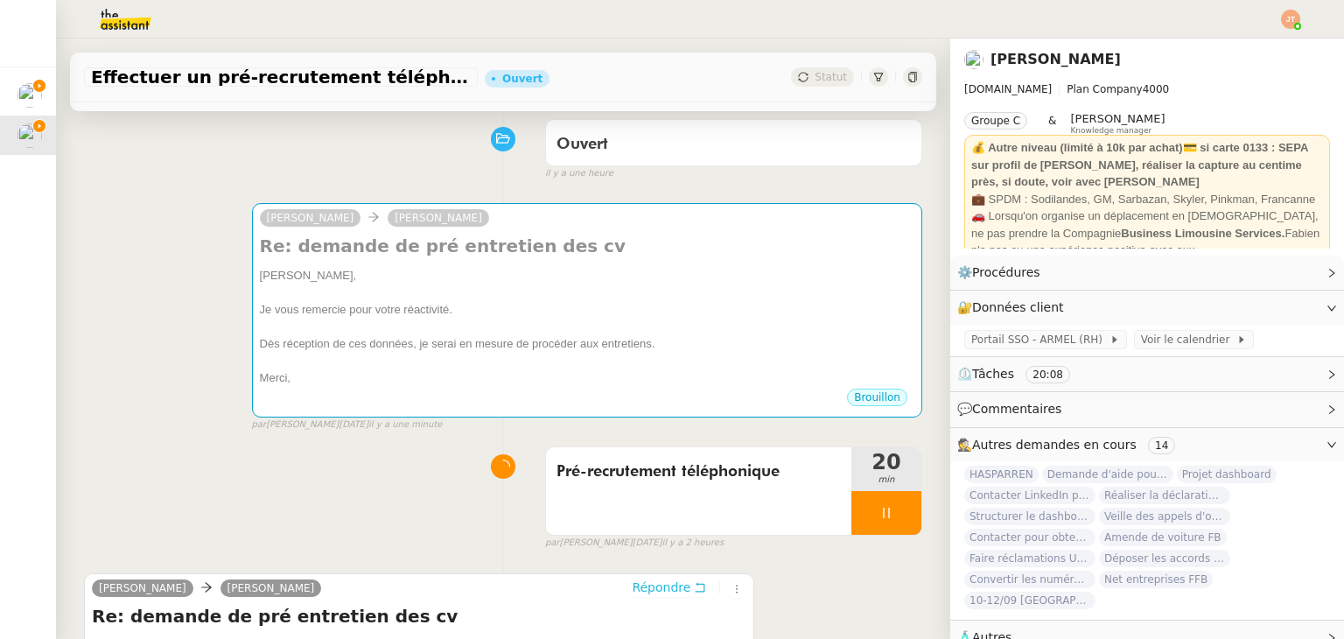
scroll to position [128, 0]
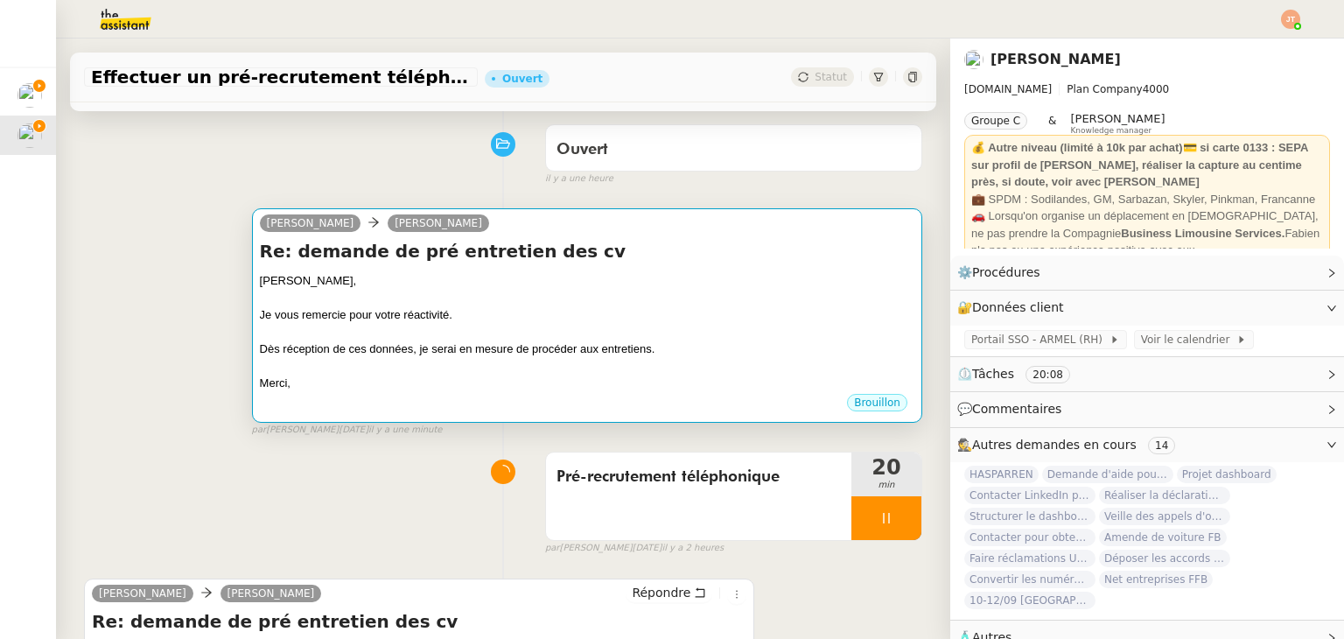
click at [418, 349] on div "Dès réception de ces données, je serai en mesure de procéder aux entretiens." at bounding box center [587, 348] width 654 height 17
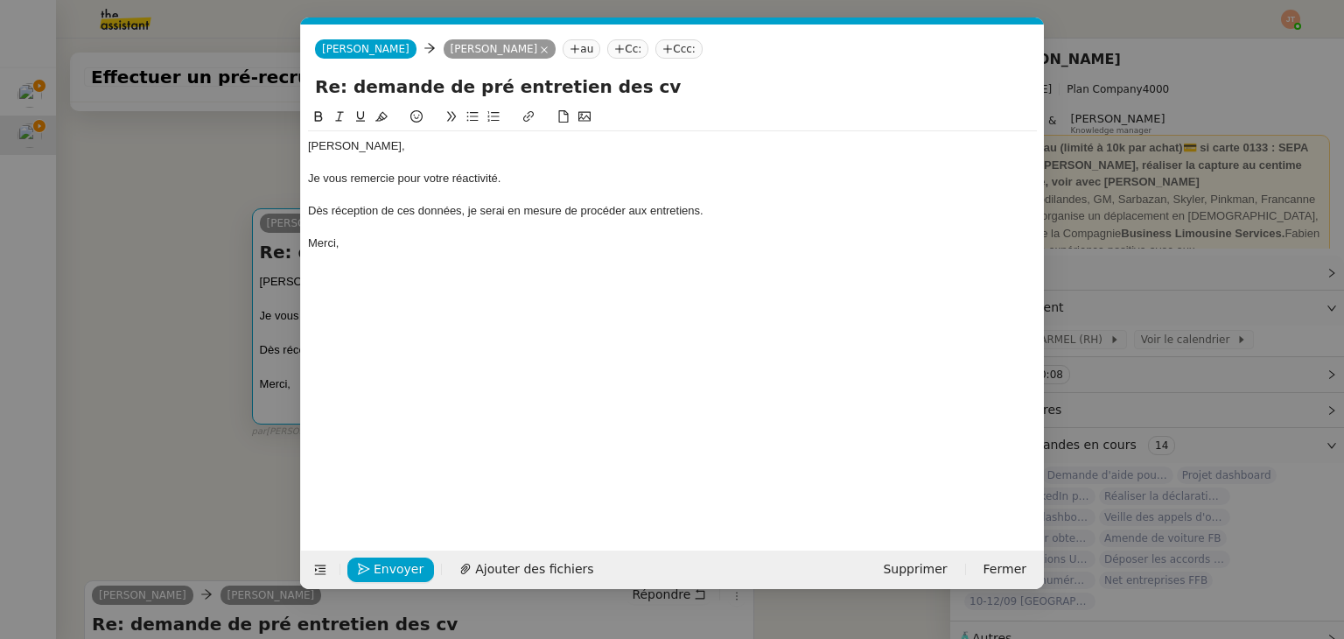
scroll to position [0, 37]
click at [398, 241] on div "Merci," at bounding box center [672, 243] width 729 height 16
click at [630, 213] on div "Dès réception de ces données, je serai en mesure de procéder aux entretiens." at bounding box center [672, 211] width 729 height 16
click at [403, 564] on span "Envoyer" at bounding box center [399, 569] width 50 height 20
click at [403, 564] on span "Confirmer l'envoi" at bounding box center [426, 569] width 105 height 20
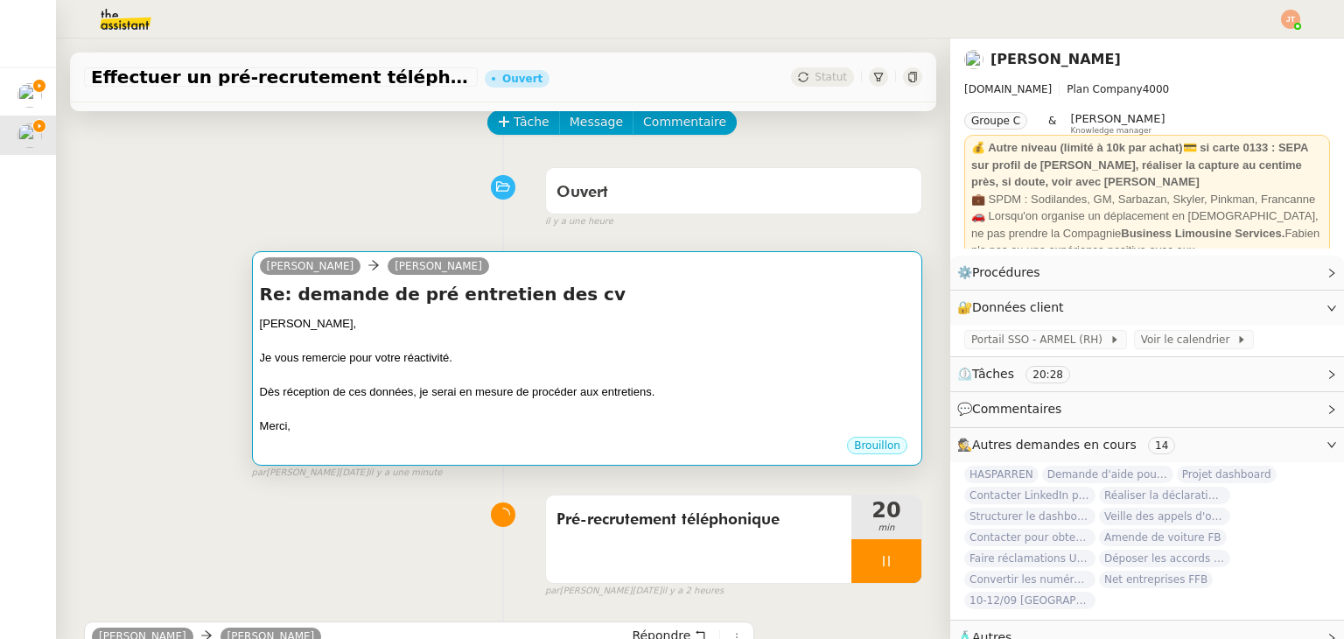
scroll to position [0, 0]
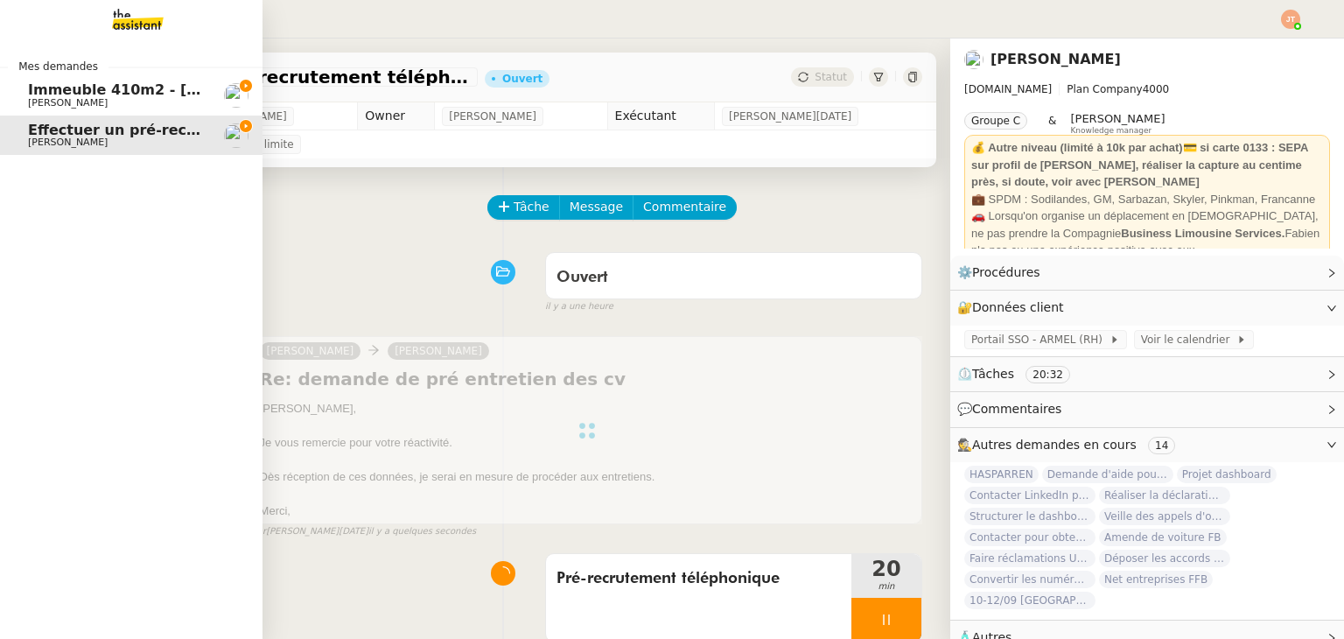
click at [38, 85] on span "Immeuble 410m2 - [GEOGRAPHIC_DATA] 13001 - 740 000€" at bounding box center [257, 89] width 458 height 17
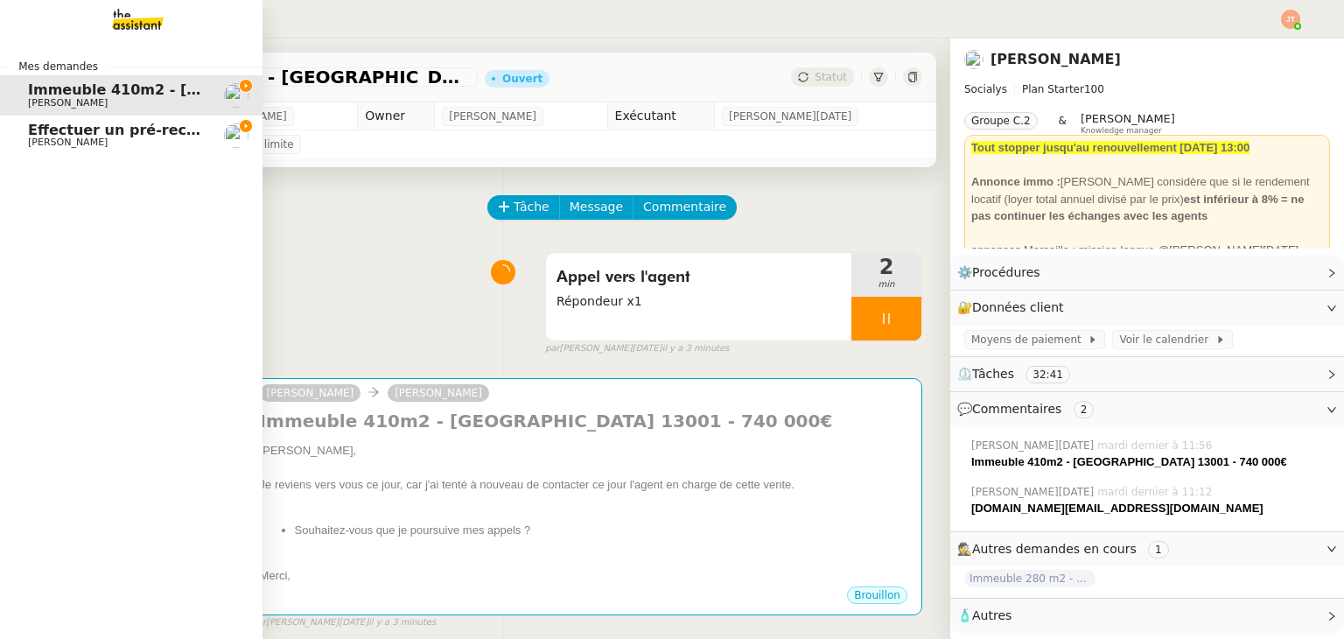
click at [44, 134] on span "Effectuer un pré-recrutement téléphonique" at bounding box center [198, 130] width 341 height 17
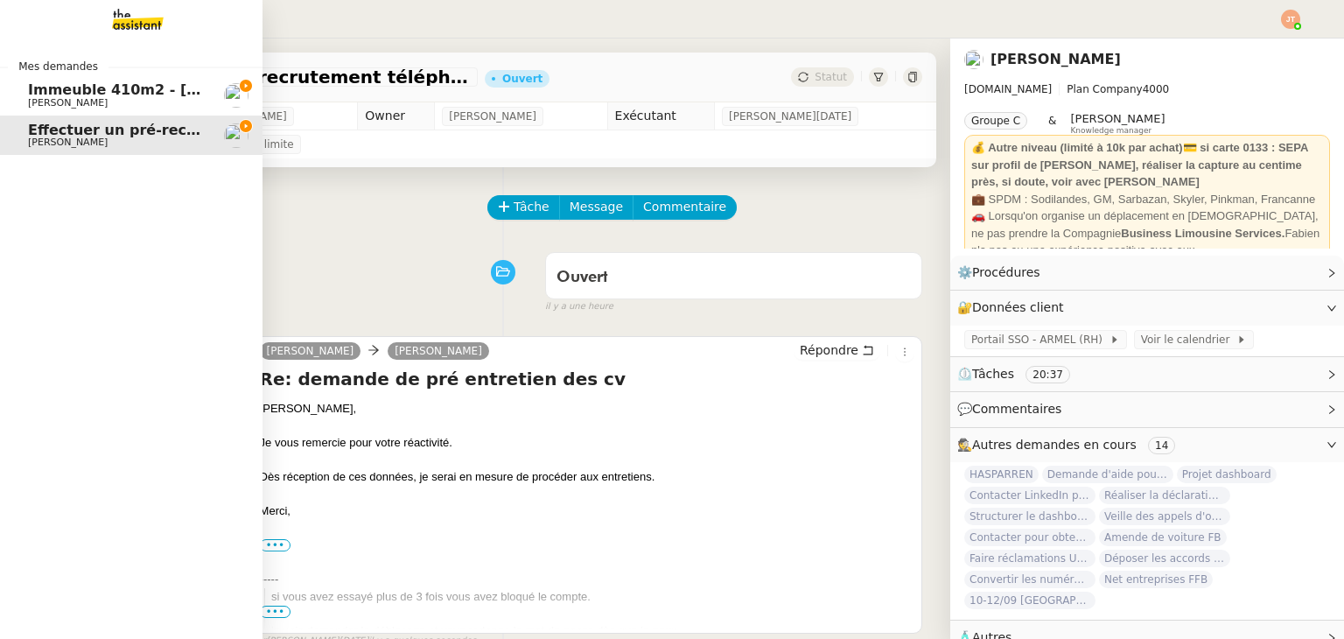
click at [85, 103] on span "[PERSON_NAME]" at bounding box center [68, 102] width 80 height 11
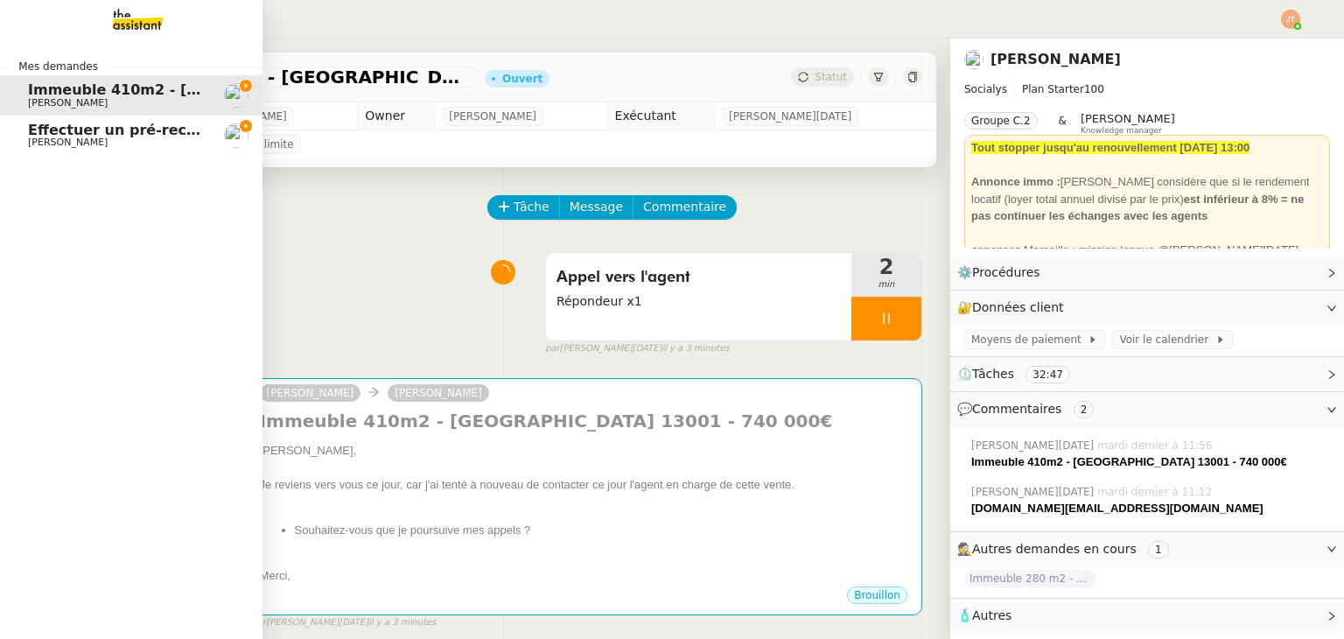
click at [81, 135] on span "Effectuer un pré-recrutement téléphonique" at bounding box center [198, 130] width 341 height 17
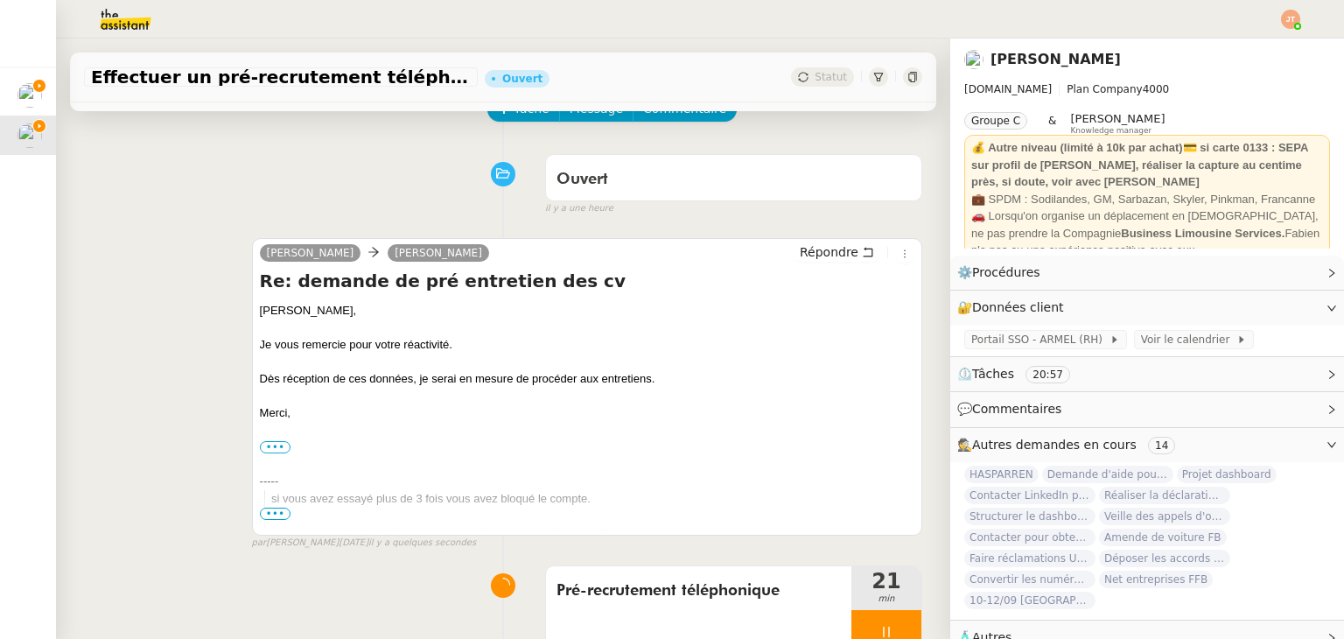
scroll to position [87, 0]
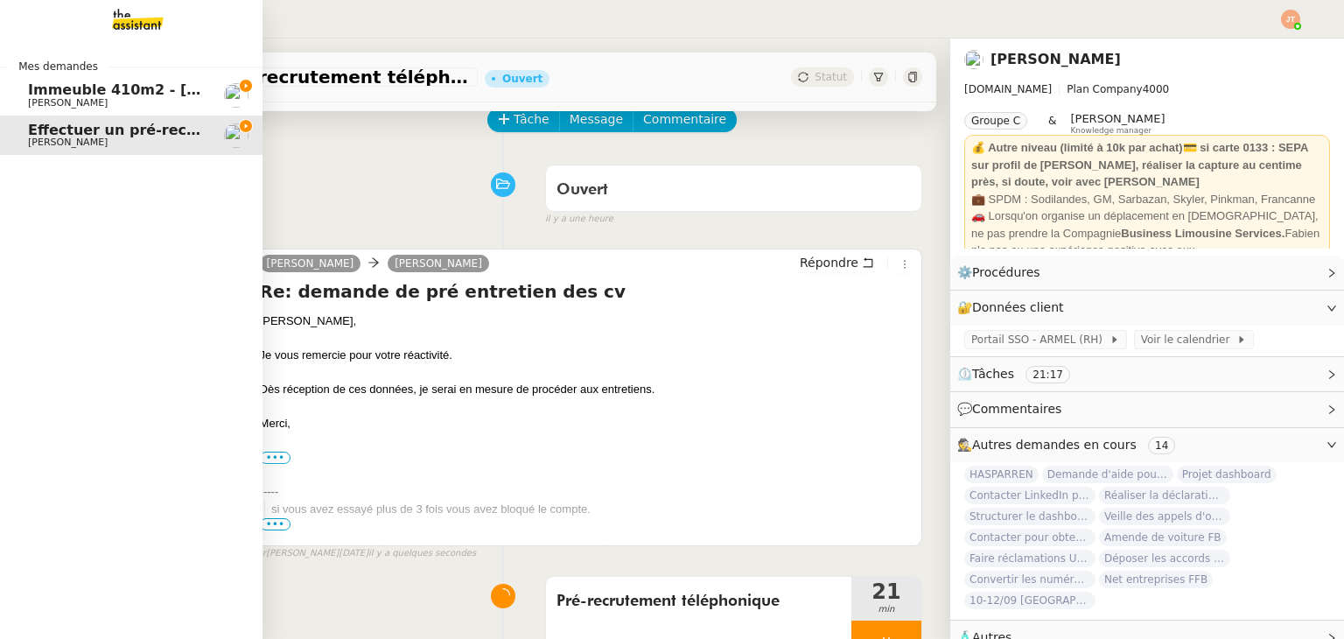
drag, startPoint x: 110, startPoint y: 98, endPoint x: 458, endPoint y: 108, distance: 348.3
click at [110, 98] on span "[PERSON_NAME]" at bounding box center [116, 103] width 177 height 10
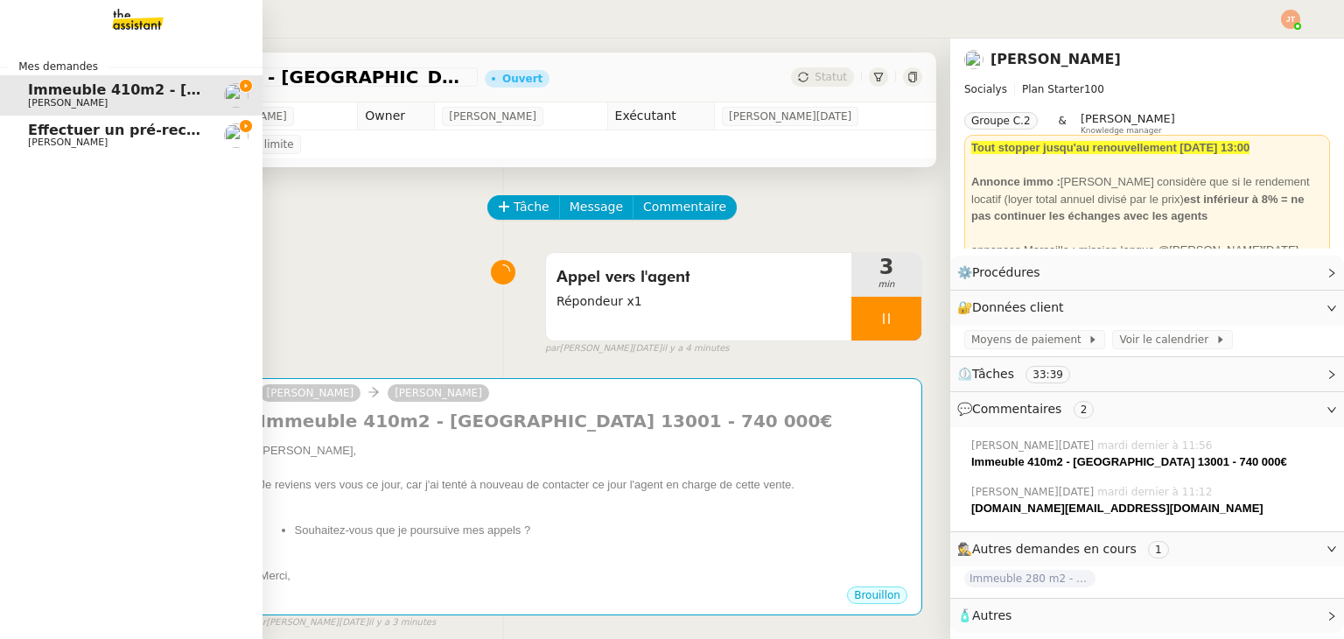
click at [66, 137] on span "[PERSON_NAME]" at bounding box center [68, 141] width 80 height 11
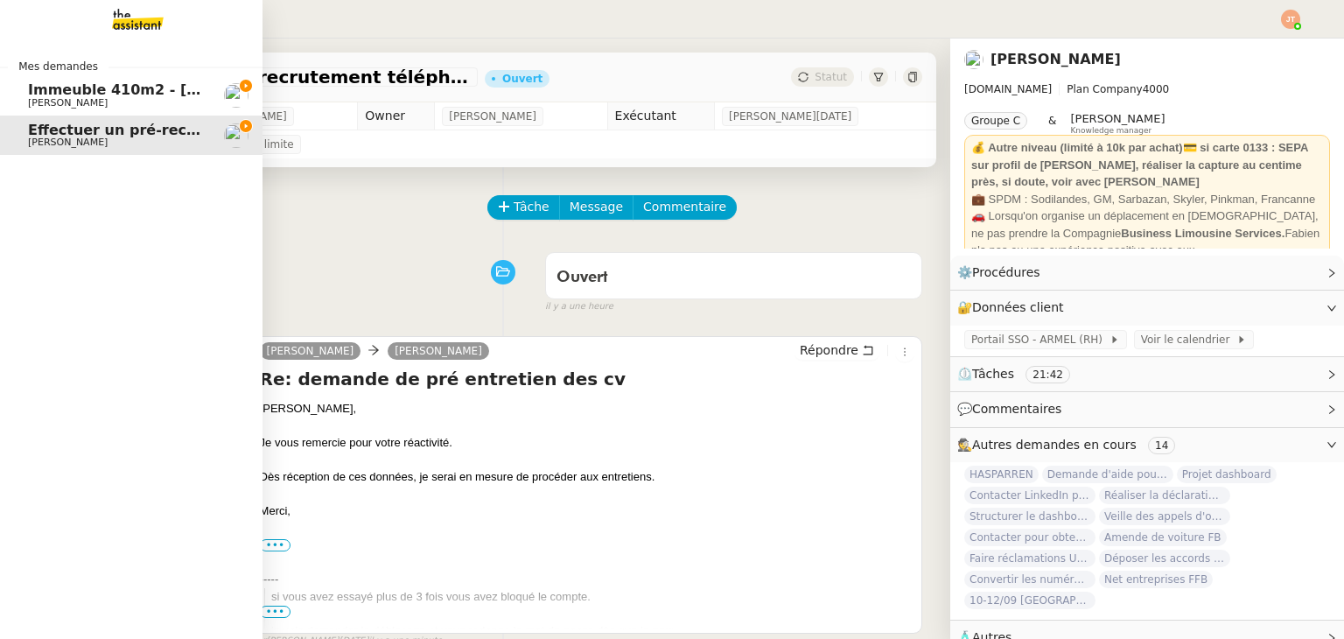
click at [122, 92] on span "Immeuble 410m2 - [GEOGRAPHIC_DATA] 13001 - 740 000€" at bounding box center [257, 89] width 458 height 17
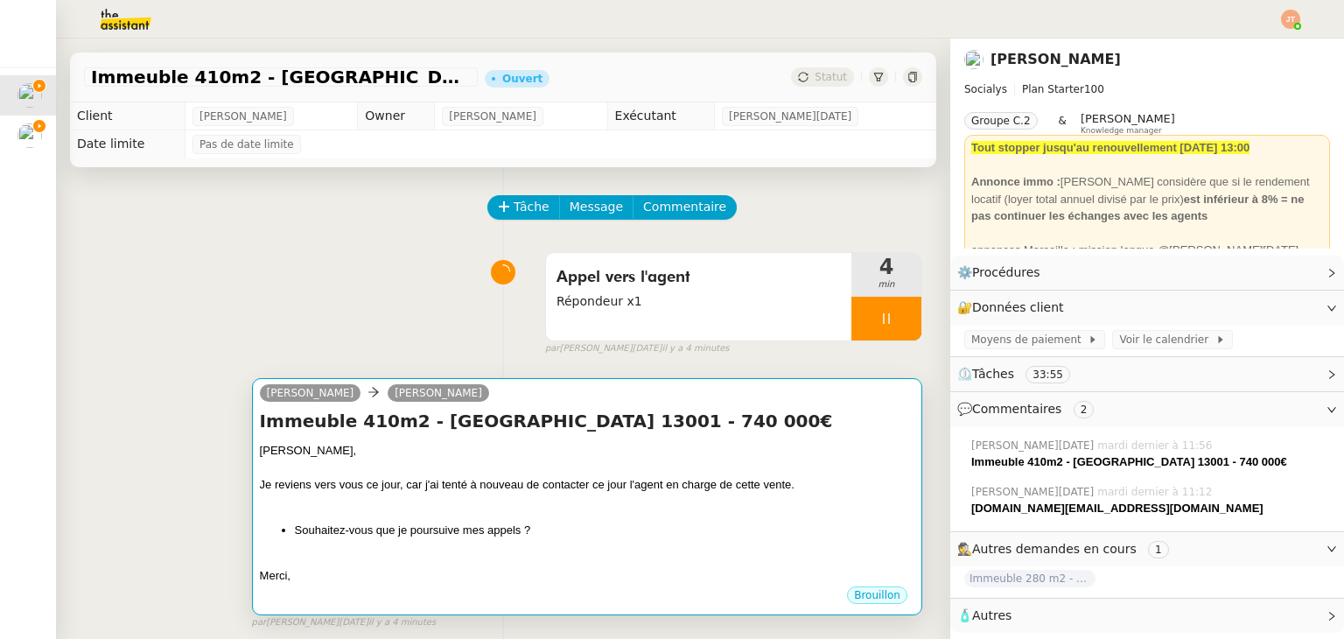
click at [759, 424] on h4 "Immeuble 410m2 - [GEOGRAPHIC_DATA] 13001 - 740 000€" at bounding box center [587, 421] width 654 height 24
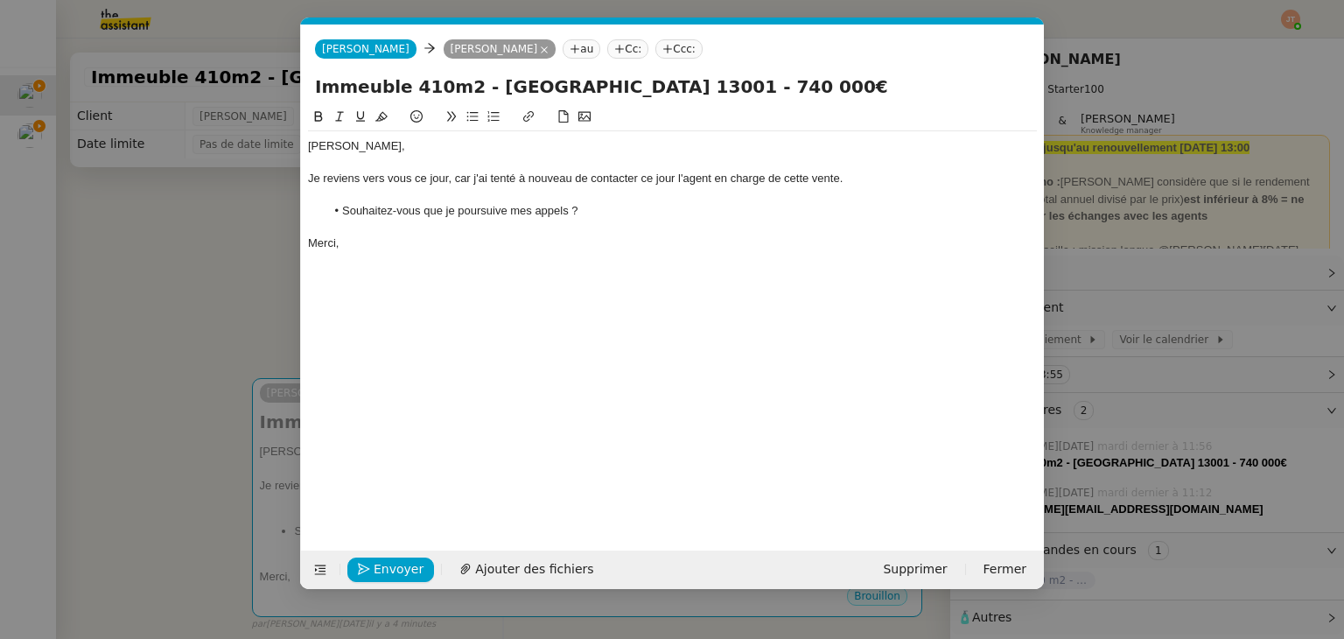
scroll to position [0, 37]
click at [397, 568] on span "Envoyer" at bounding box center [399, 569] width 50 height 20
click at [397, 568] on span "Confirmer l'envoi" at bounding box center [426, 569] width 105 height 20
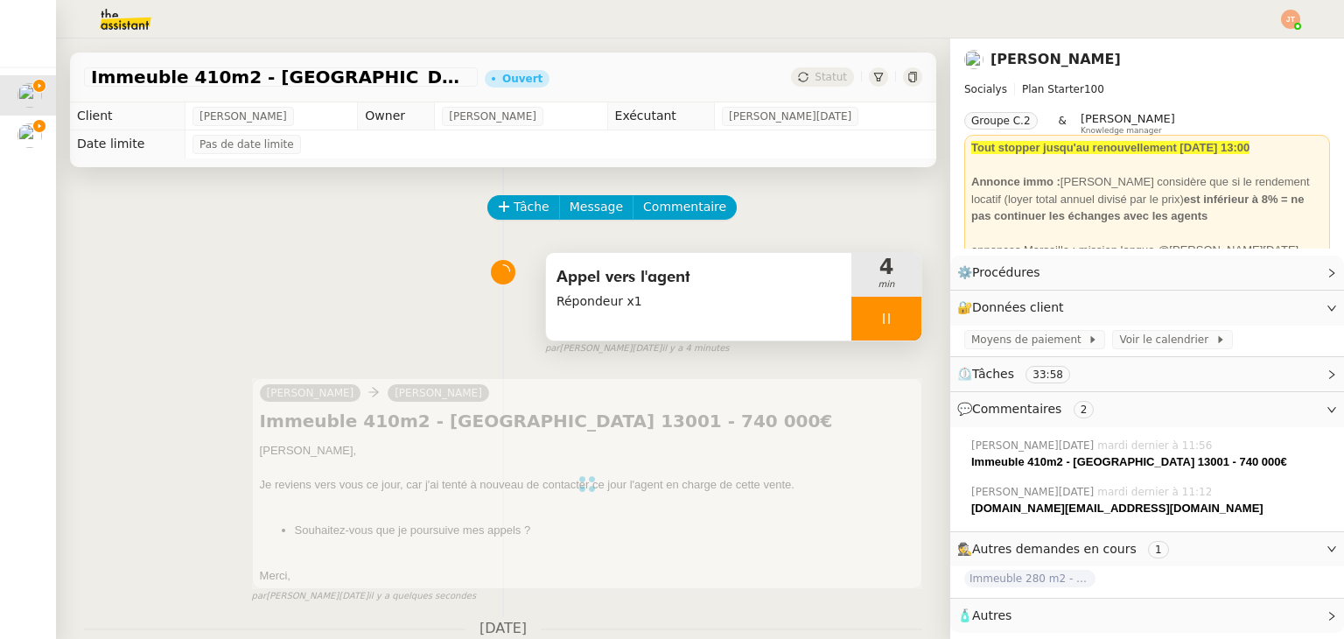
click at [878, 316] on div at bounding box center [886, 319] width 70 height 44
click at [895, 316] on button at bounding box center [903, 319] width 35 height 44
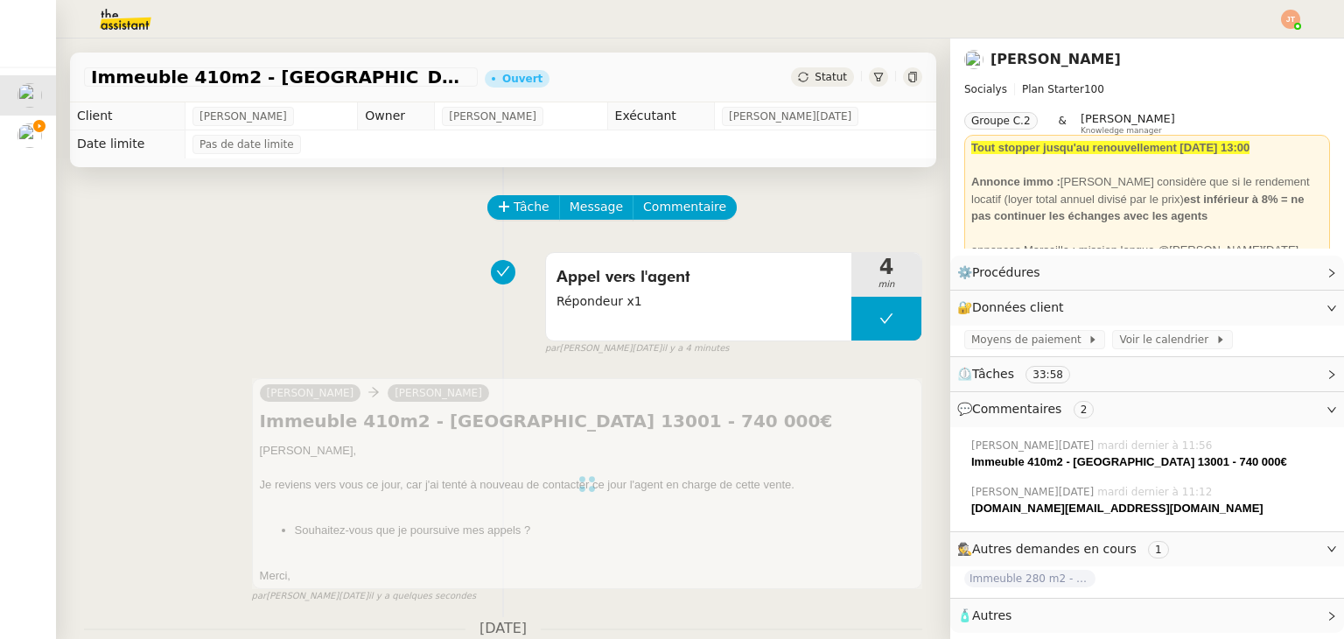
click at [814, 73] on span "Statut" at bounding box center [830, 77] width 32 height 12
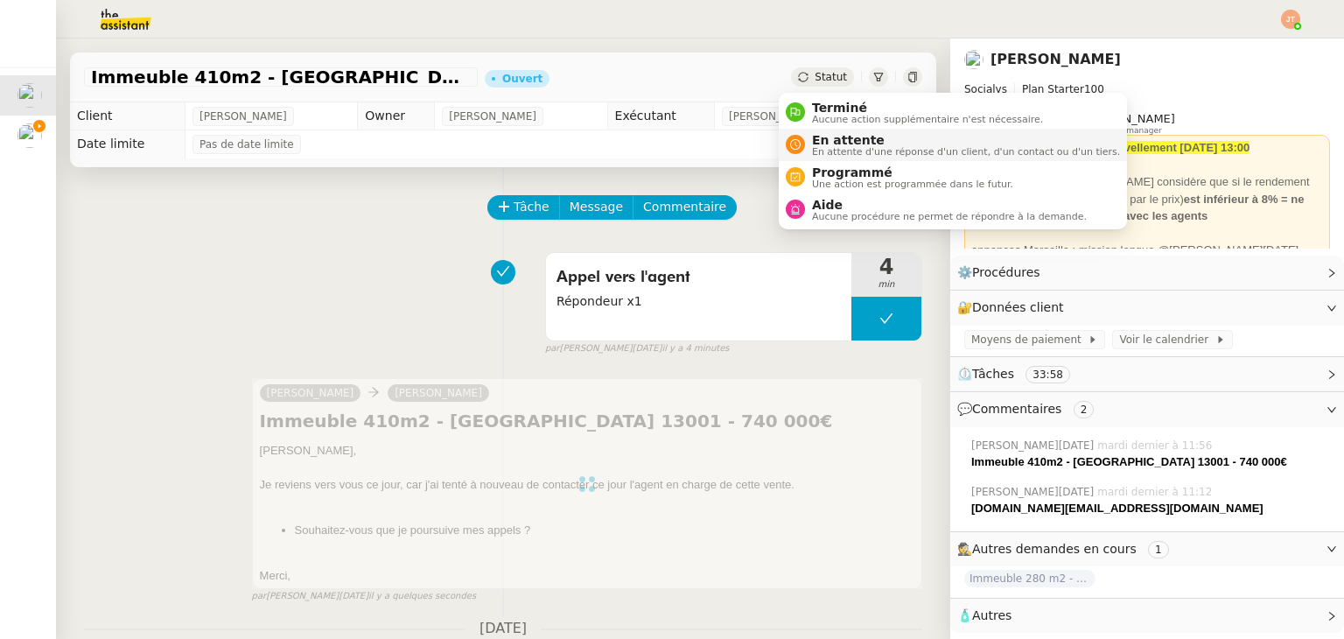
click at [840, 147] on span "En attente d'une réponse d'un client, d'un contact ou d'un tiers." at bounding box center [966, 152] width 308 height 10
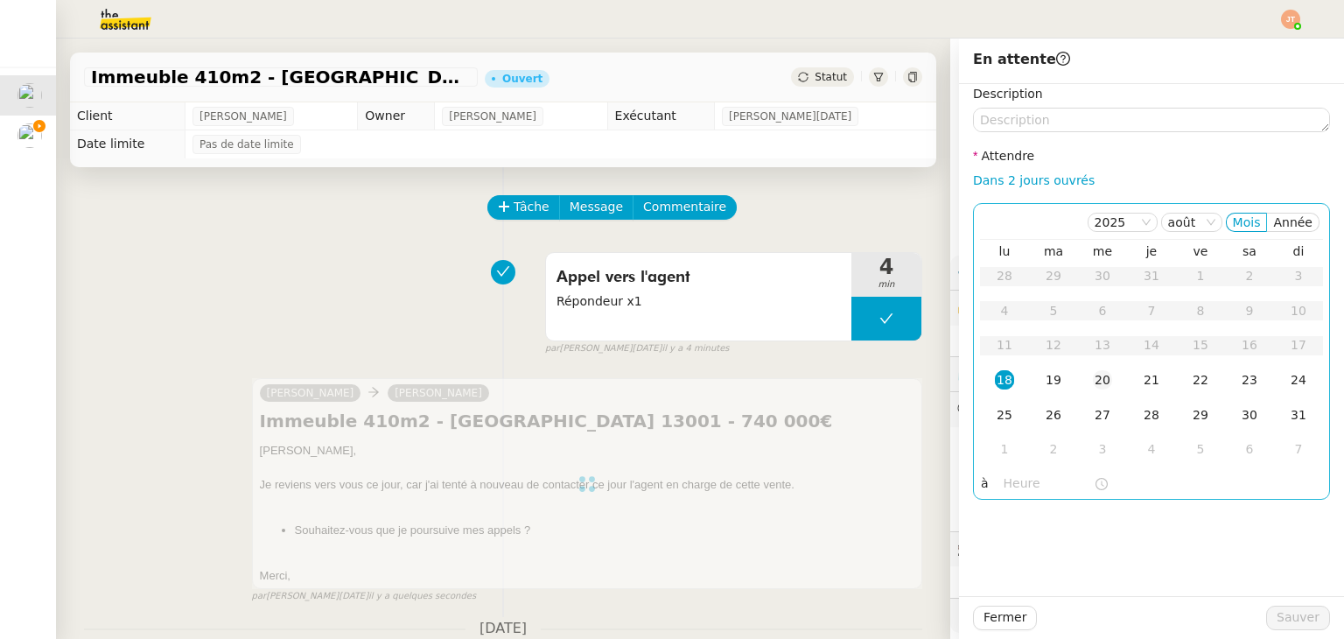
click at [1093, 378] on div "20" at bounding box center [1102, 379] width 19 height 19
click at [1022, 473] on input "text" at bounding box center [1048, 483] width 90 height 20
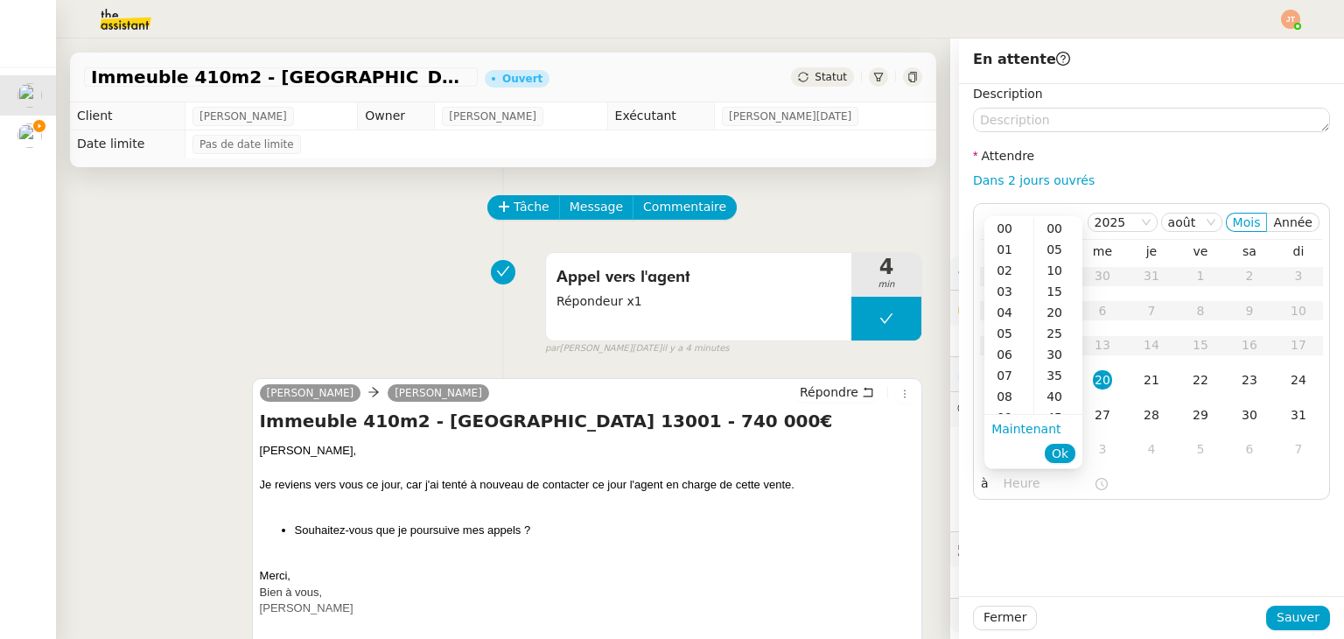
click at [1013, 415] on ul "Maintenant Ok" at bounding box center [1033, 441] width 98 height 52
click at [1009, 410] on div "09" at bounding box center [1008, 417] width 49 height 21
click at [1053, 227] on div "00" at bounding box center [1058, 228] width 48 height 21
type input "09:00"
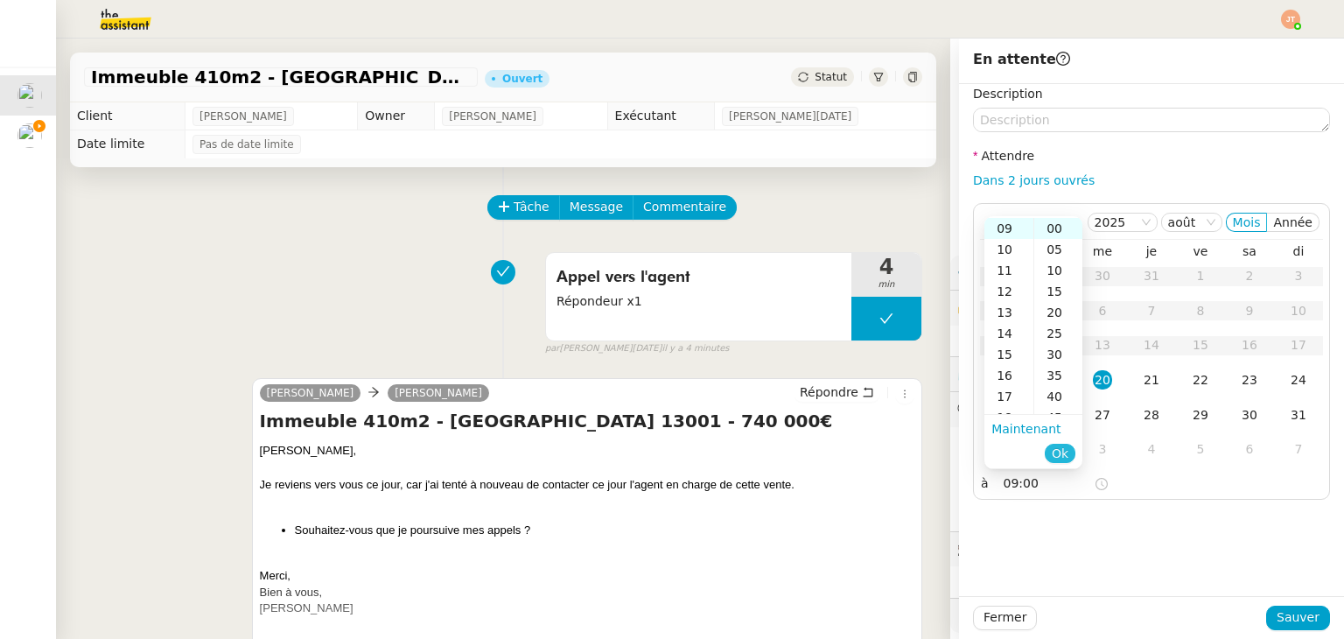
click at [1065, 452] on span "Ok" at bounding box center [1059, 452] width 17 height 17
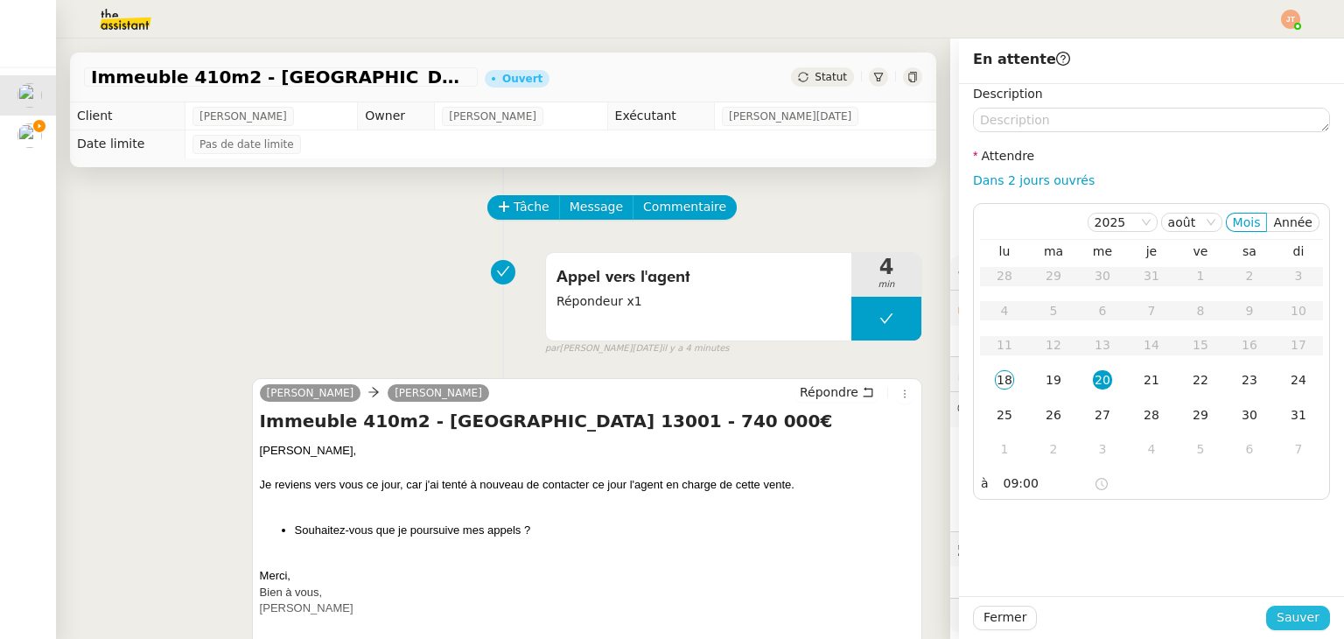
click at [1272, 617] on button "Sauver" at bounding box center [1298, 617] width 64 height 24
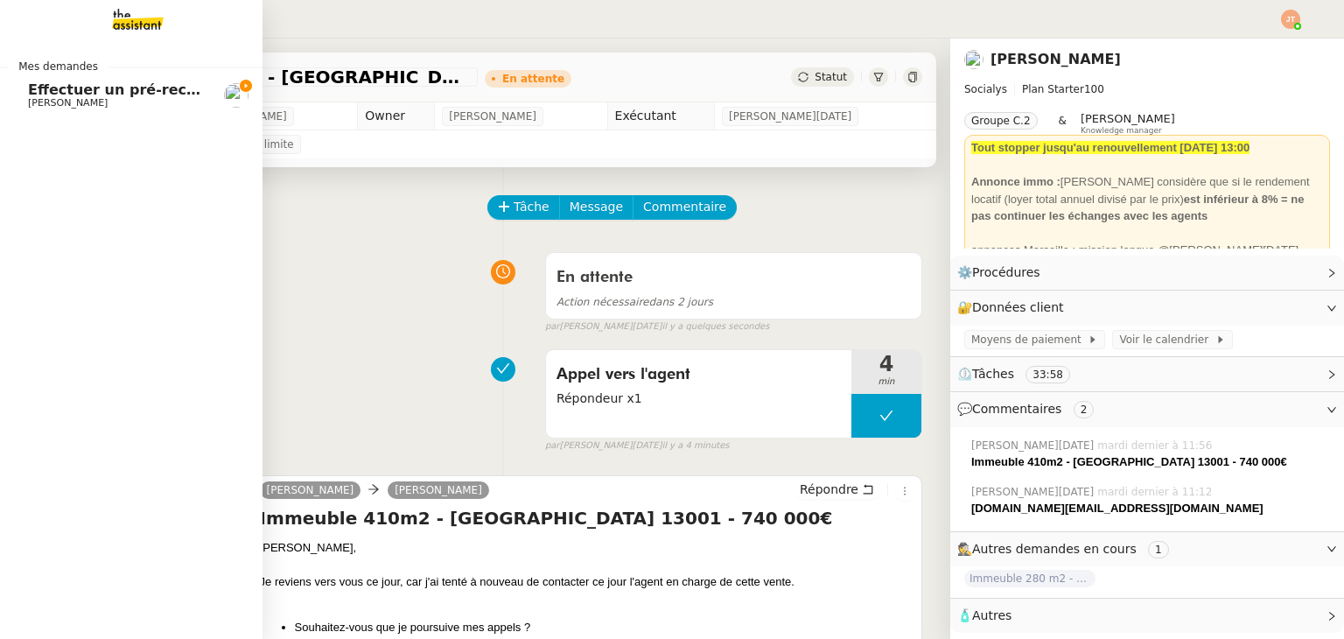
click at [87, 101] on span "[PERSON_NAME]" at bounding box center [116, 103] width 177 height 10
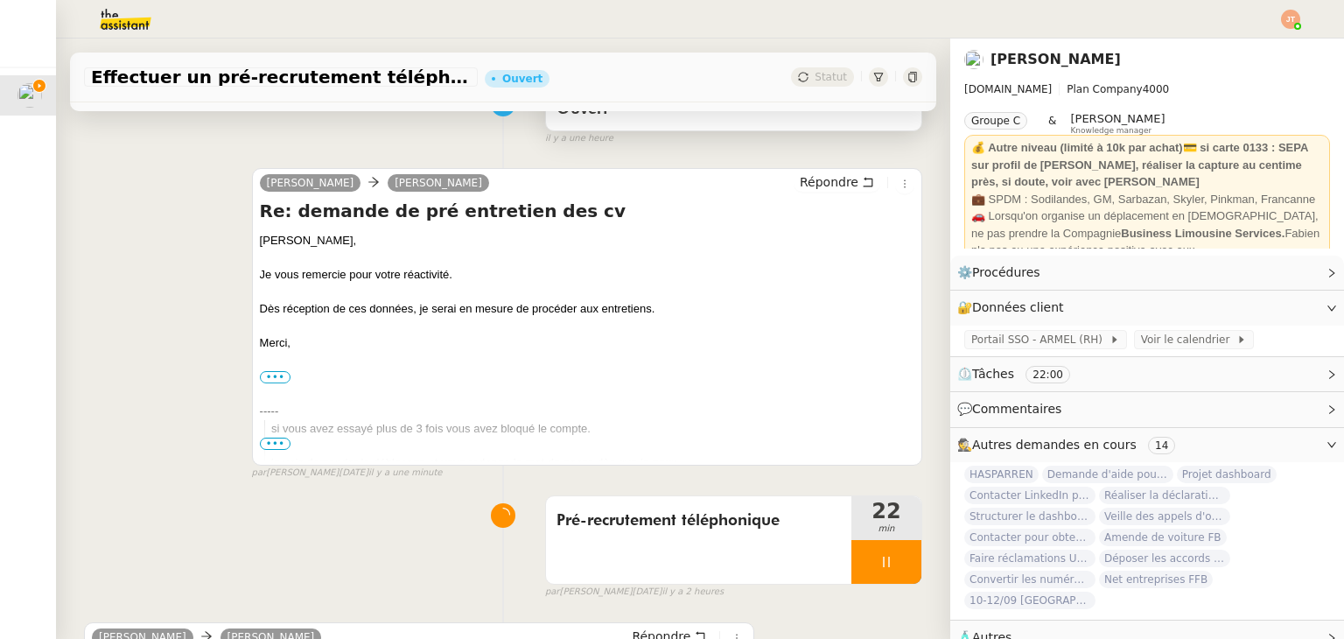
scroll to position [175, 0]
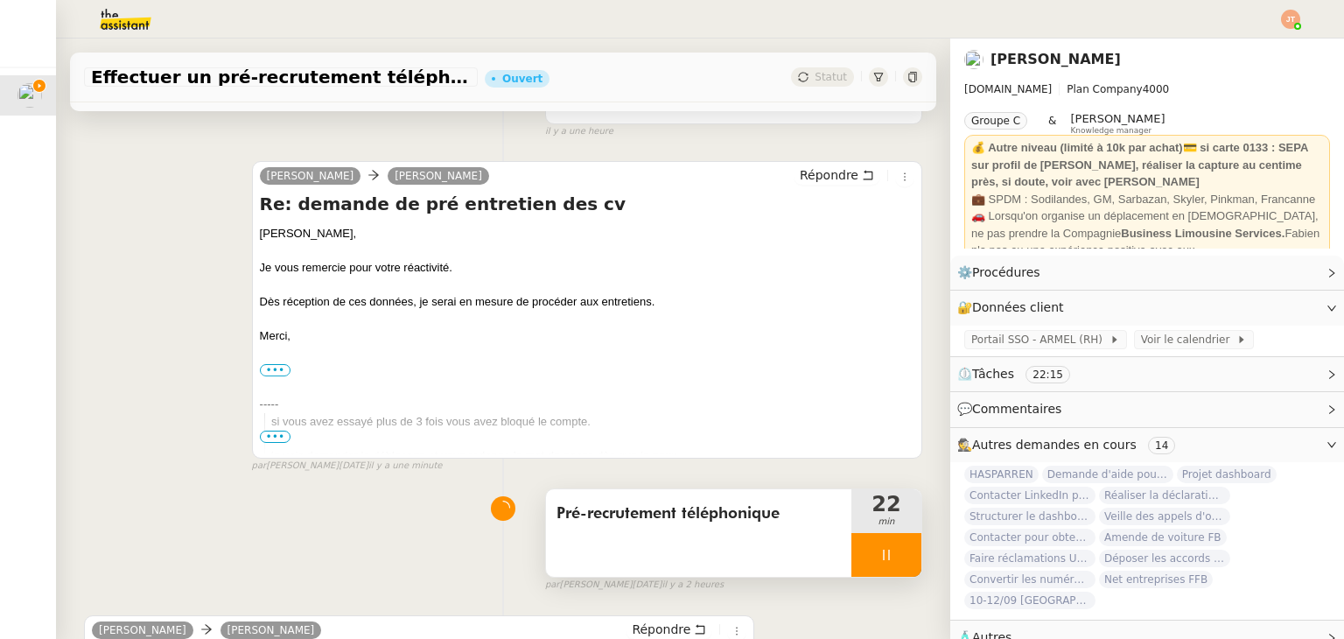
click at [861, 548] on div at bounding box center [886, 555] width 70 height 44
click at [897, 550] on icon at bounding box center [904, 555] width 14 height 14
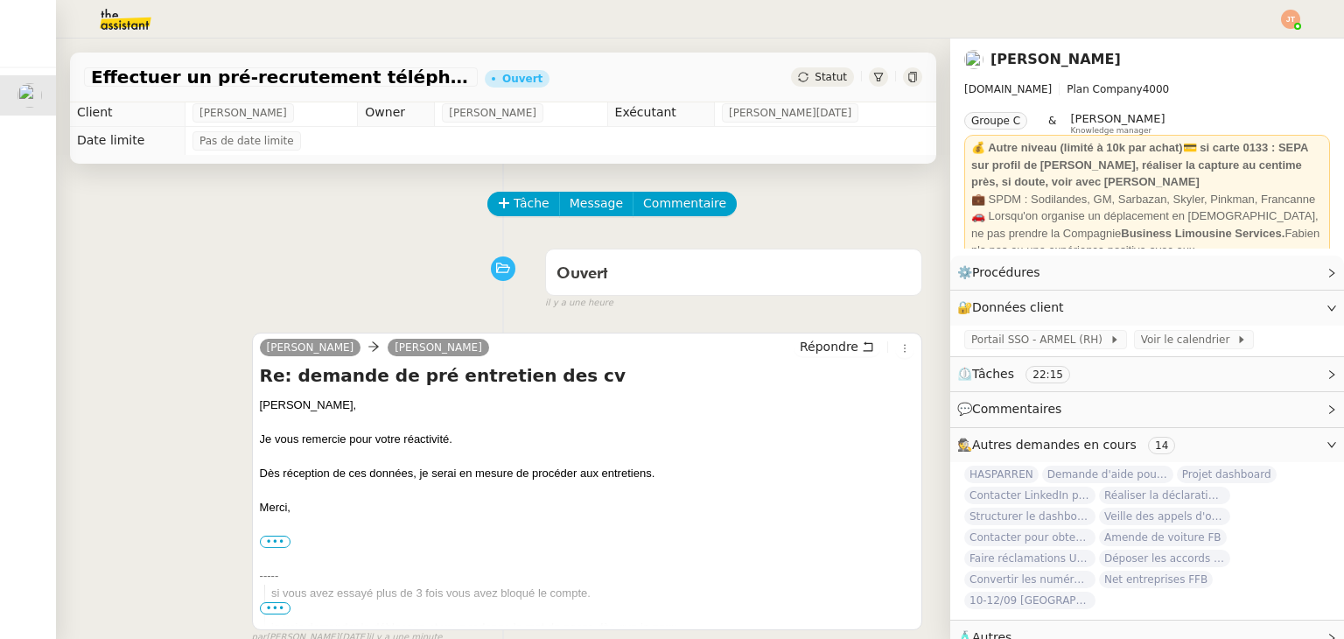
scroll to position [0, 0]
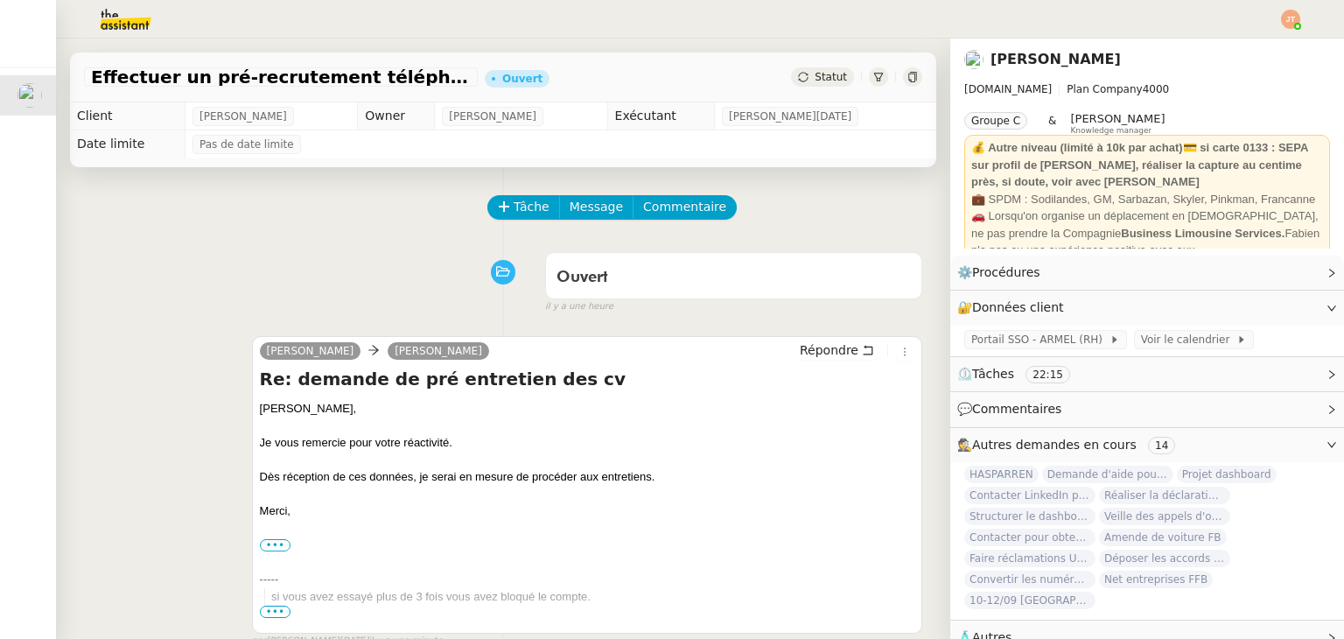
click at [797, 83] on div "Statut" at bounding box center [822, 76] width 63 height 19
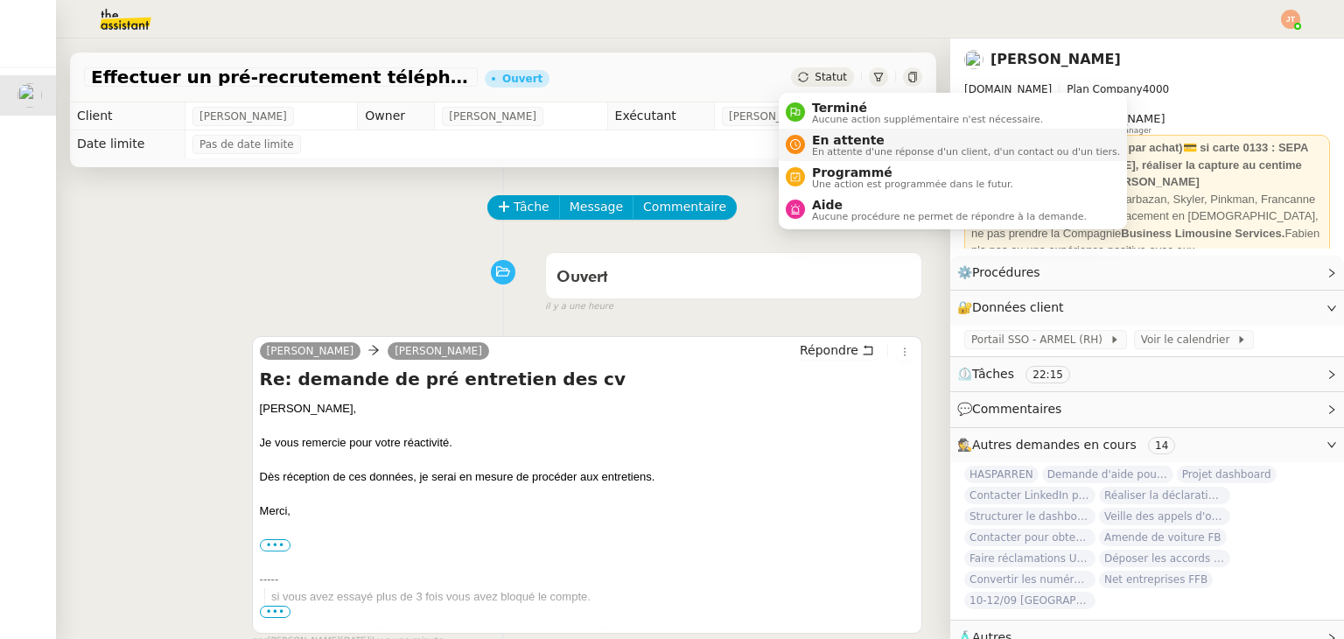
click at [829, 153] on span "En attente d'une réponse d'un client, d'un contact ou d'un tiers." at bounding box center [966, 152] width 308 height 10
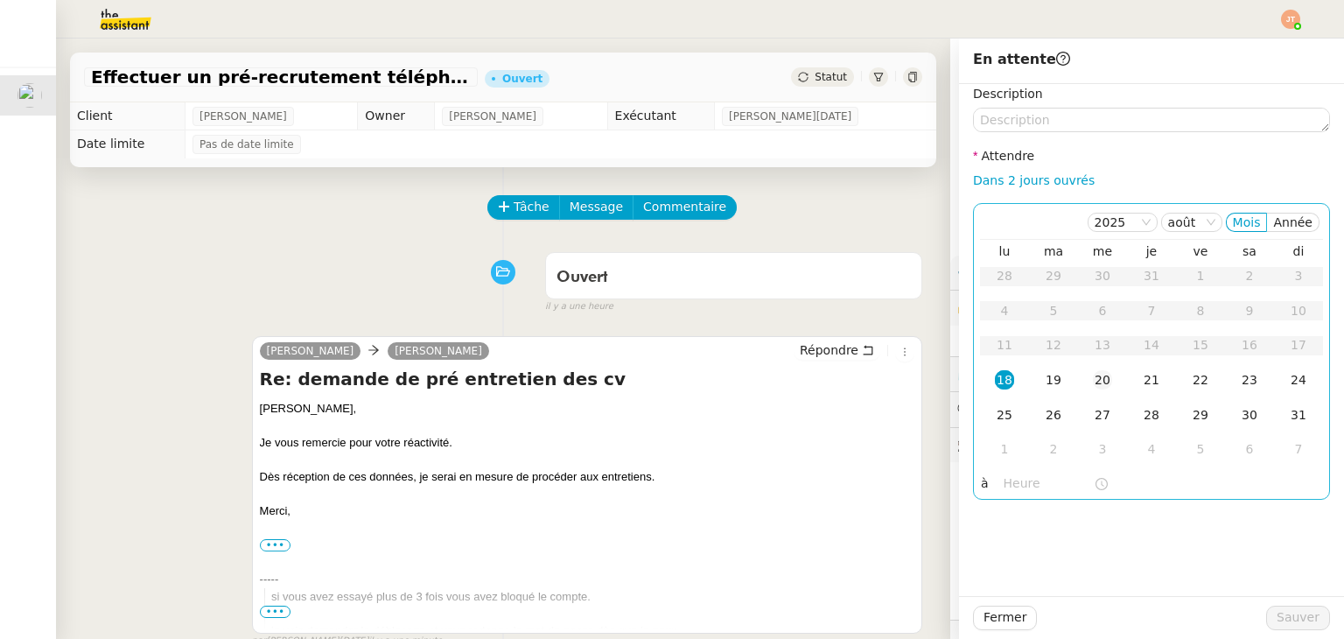
click at [1093, 379] on div "20" at bounding box center [1102, 379] width 19 height 19
click at [1034, 484] on input "text" at bounding box center [1048, 483] width 90 height 20
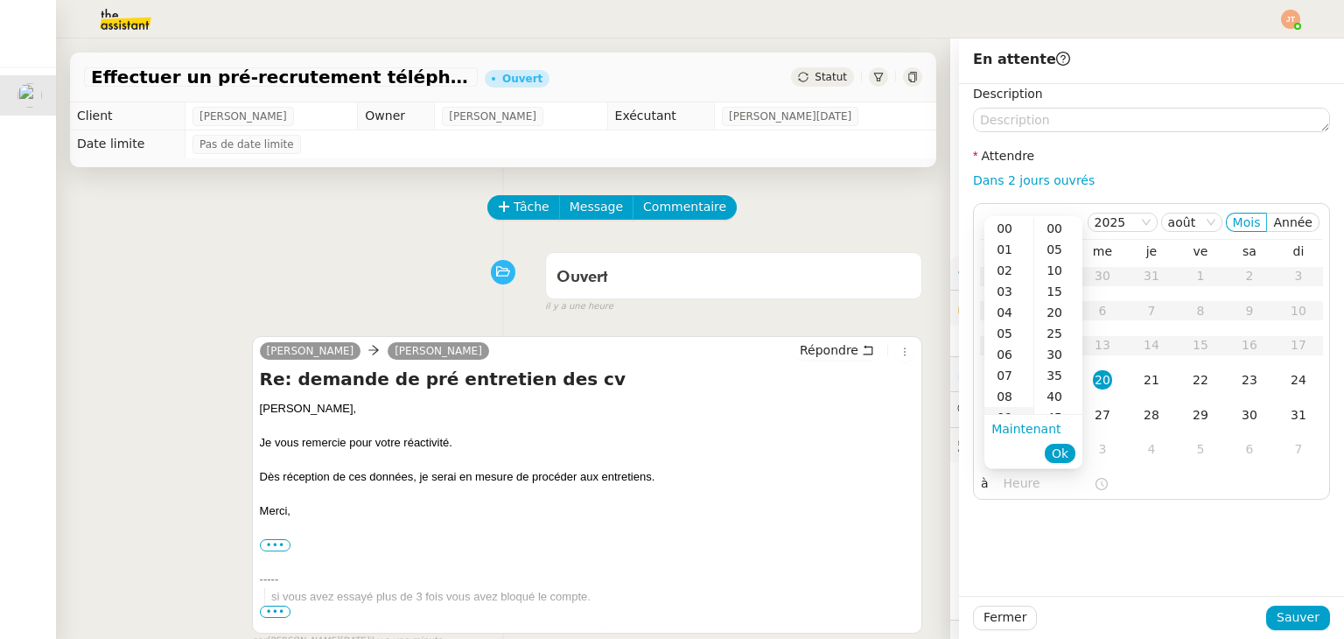
click at [1009, 410] on div "09" at bounding box center [1008, 417] width 49 height 21
click at [1051, 228] on div "00" at bounding box center [1058, 228] width 48 height 21
type input "09:00"
click at [1064, 457] on span "Ok" at bounding box center [1059, 452] width 17 height 17
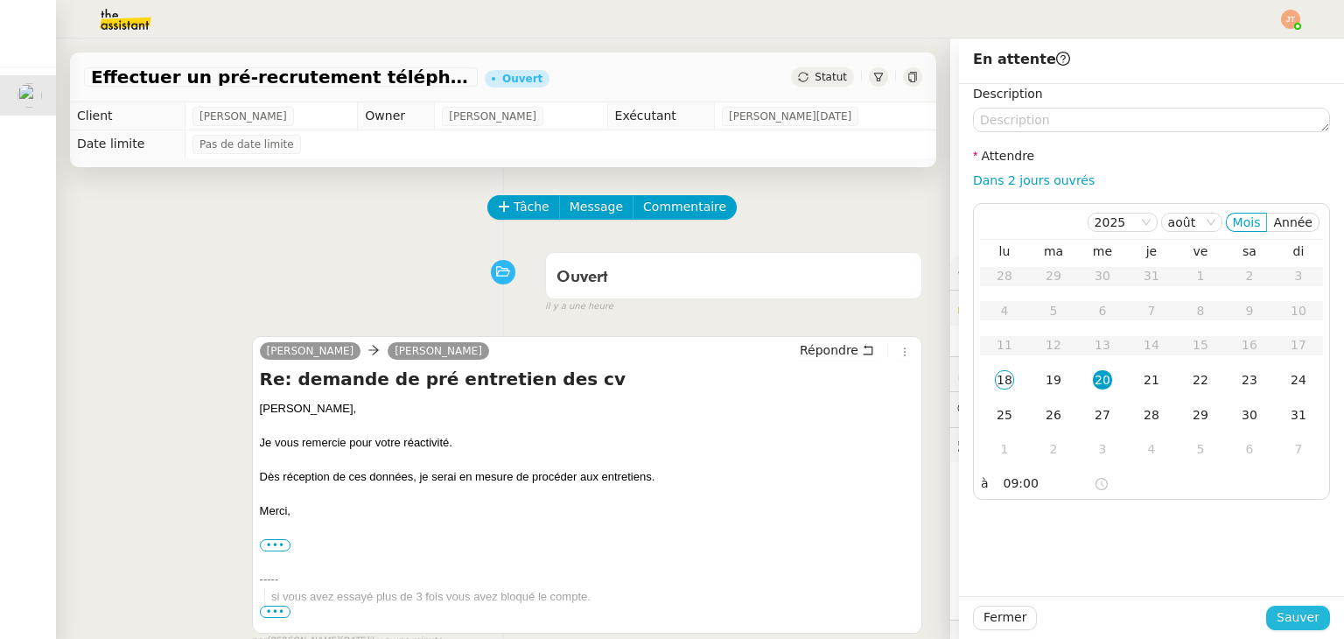
click at [1284, 617] on span "Sauver" at bounding box center [1297, 617] width 43 height 20
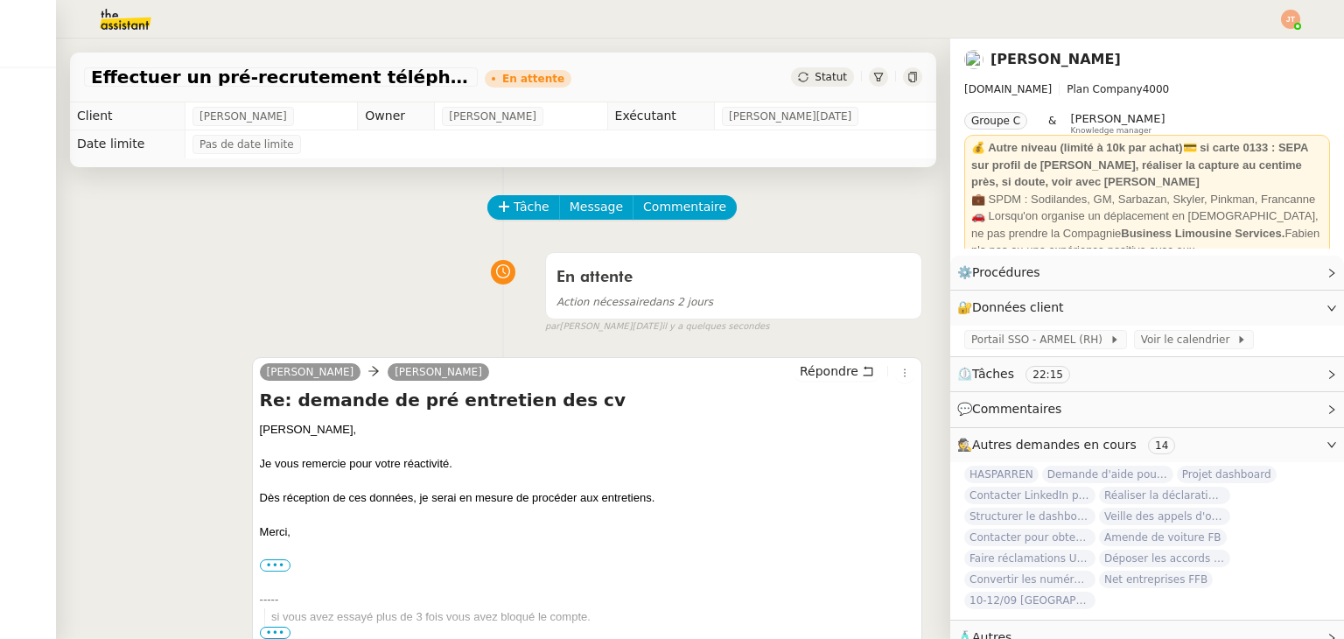
click at [1289, 18] on img at bounding box center [1290, 19] width 19 height 19
click at [1237, 48] on span "Suivi" at bounding box center [1228, 50] width 30 height 14
